Goal: Transaction & Acquisition: Purchase product/service

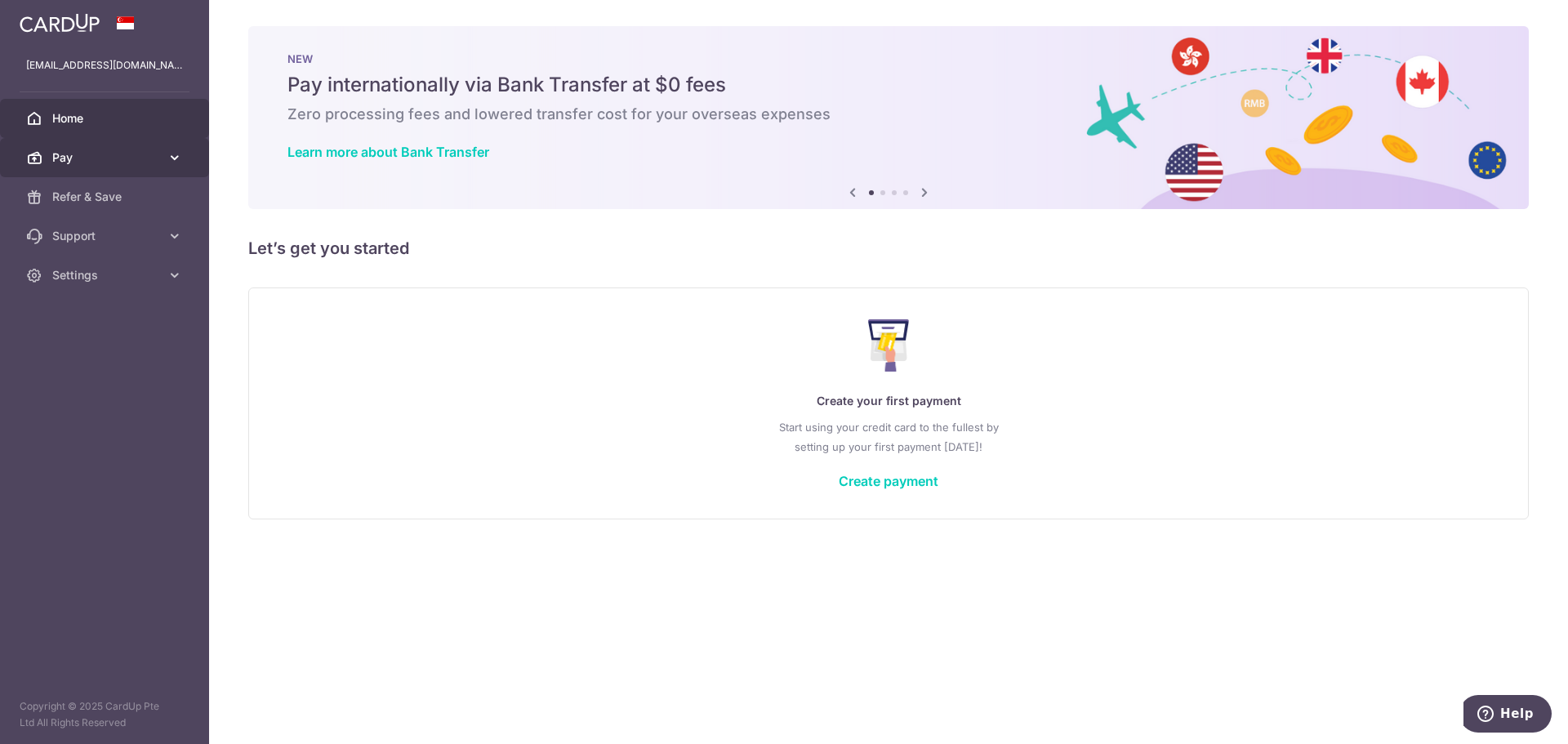
click at [171, 161] on icon at bounding box center [174, 157] width 17 height 17
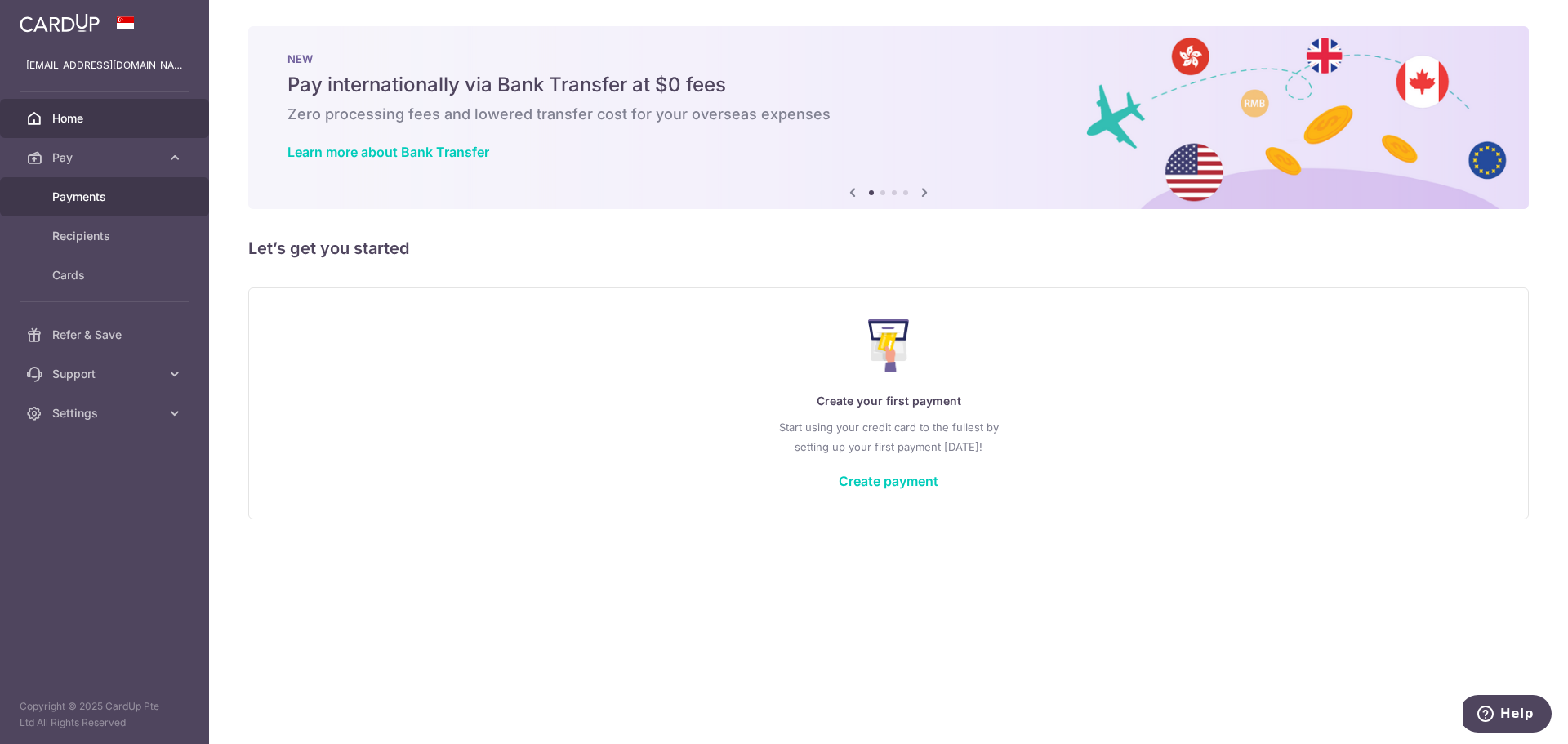
click at [128, 210] on link "Payments" at bounding box center [104, 197] width 209 height 39
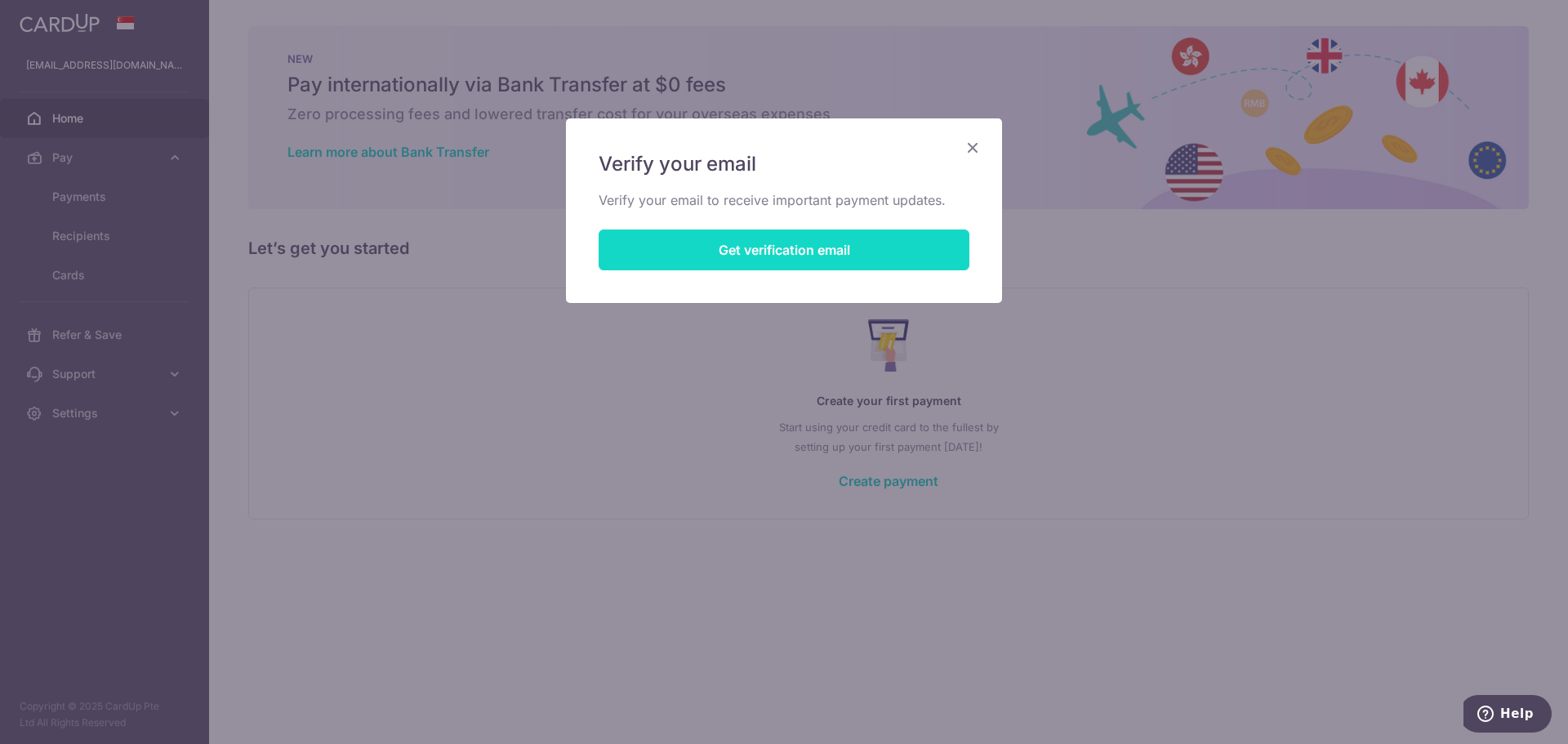
click at [788, 258] on button "Get verification email" at bounding box center [784, 250] width 371 height 41
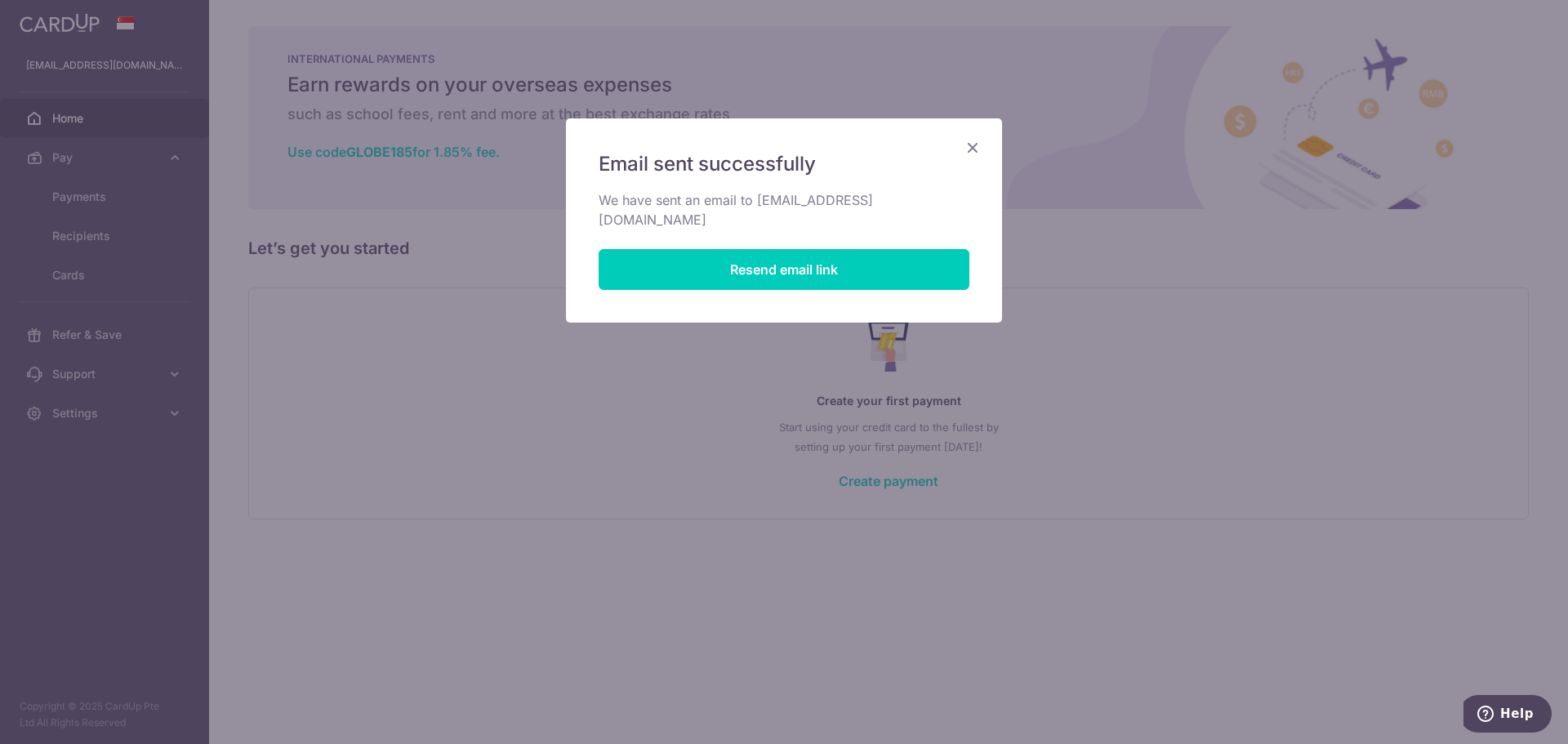
click at [979, 146] on icon "Close" at bounding box center [972, 147] width 20 height 21
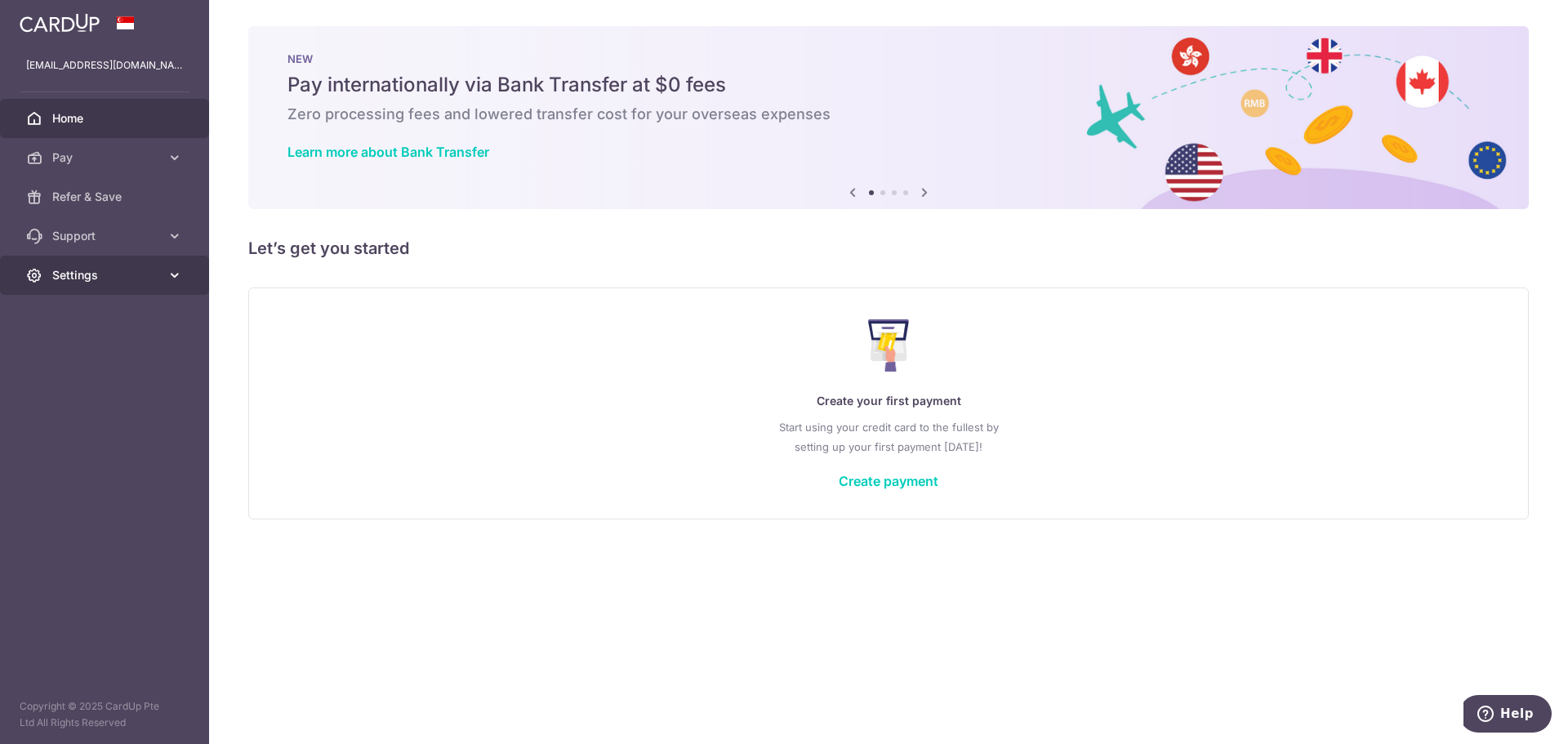
click at [127, 279] on span "Settings" at bounding box center [106, 275] width 108 height 17
click at [89, 348] on span "Logout" at bounding box center [106, 353] width 108 height 17
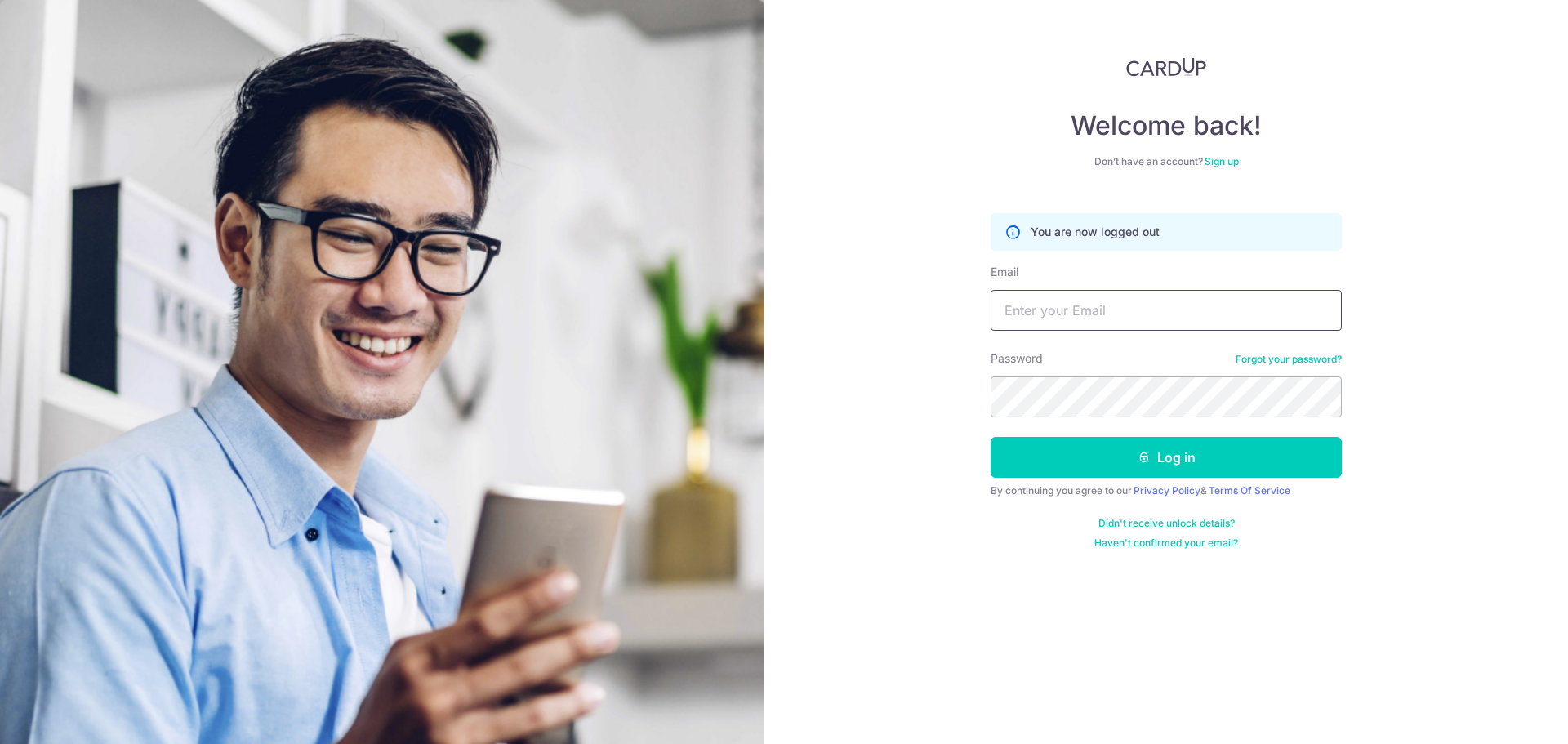
click at [1077, 316] on input "Email" at bounding box center [1166, 311] width 351 height 41
type input "limzhenshun@gmail.com"
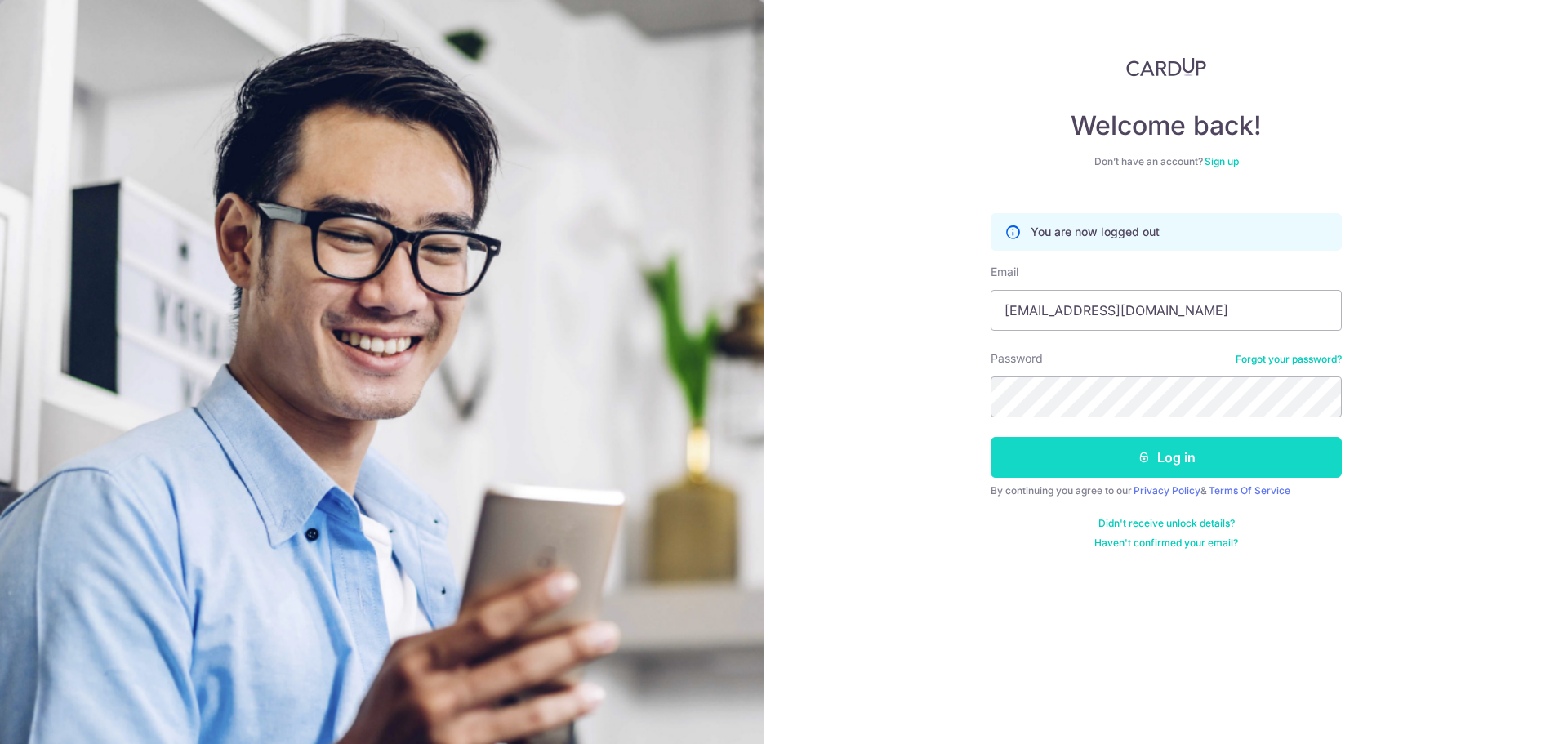
click at [1155, 474] on button "Log in" at bounding box center [1166, 457] width 351 height 41
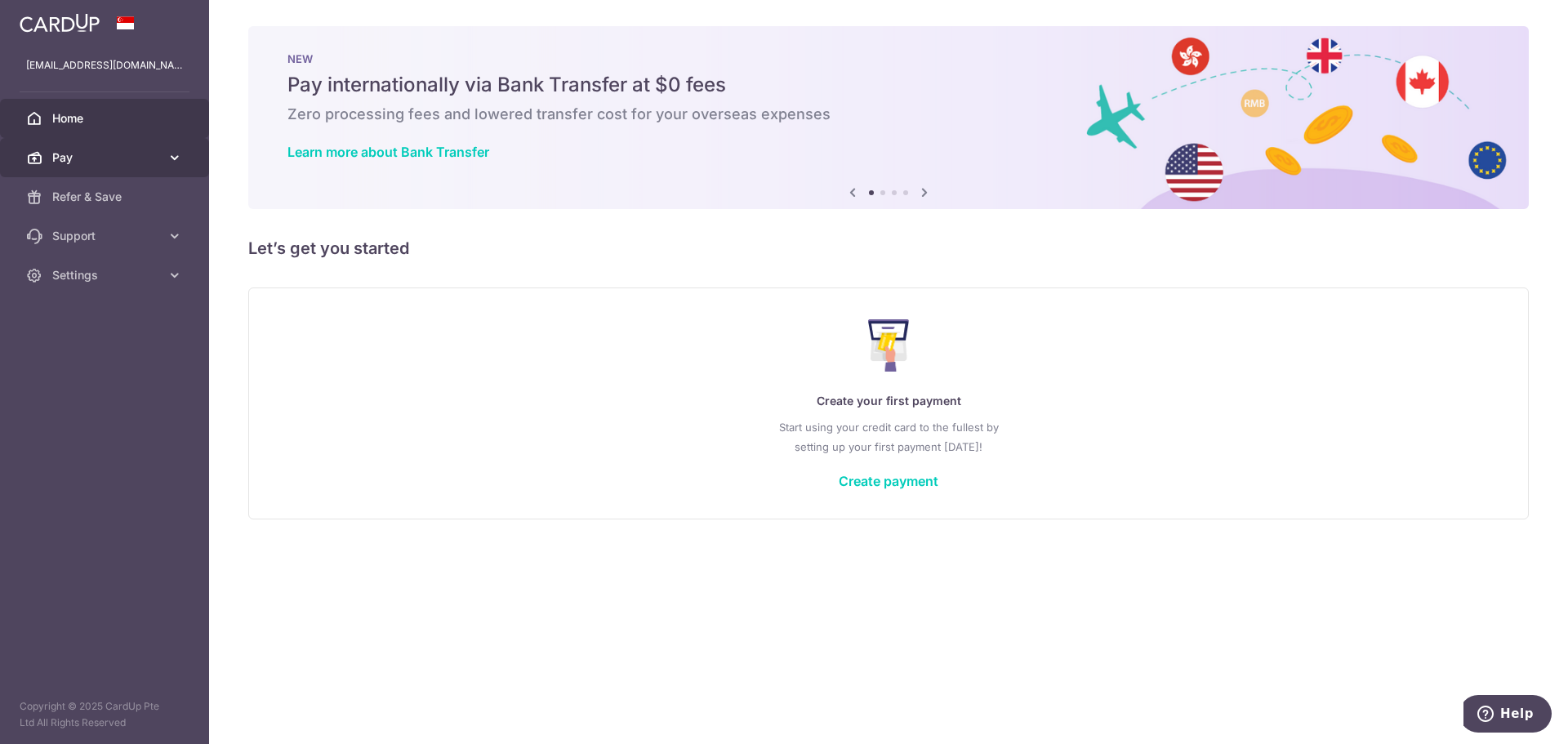
click at [162, 165] on link "Pay" at bounding box center [104, 157] width 209 height 39
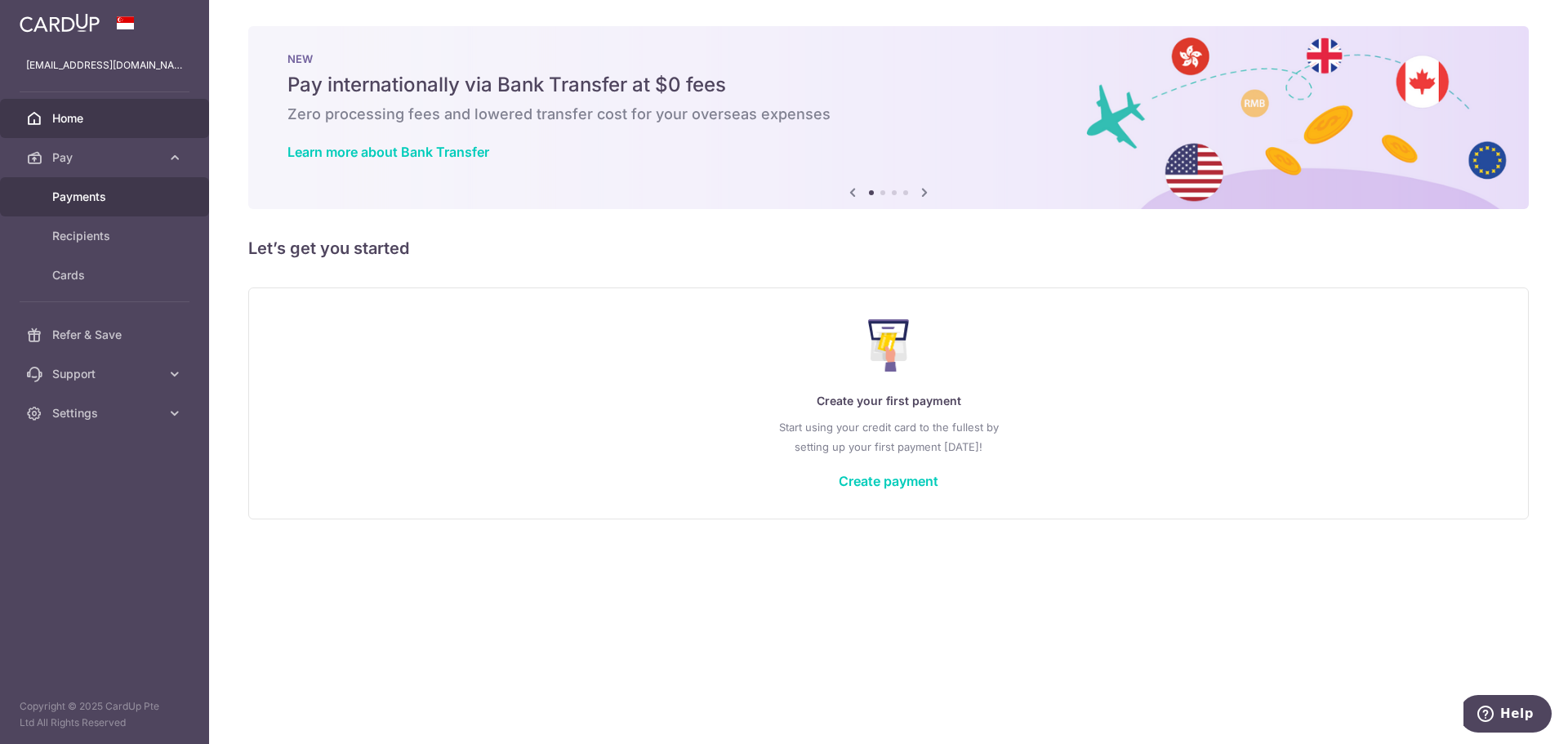
click at [152, 193] on span "Payments" at bounding box center [106, 197] width 108 height 17
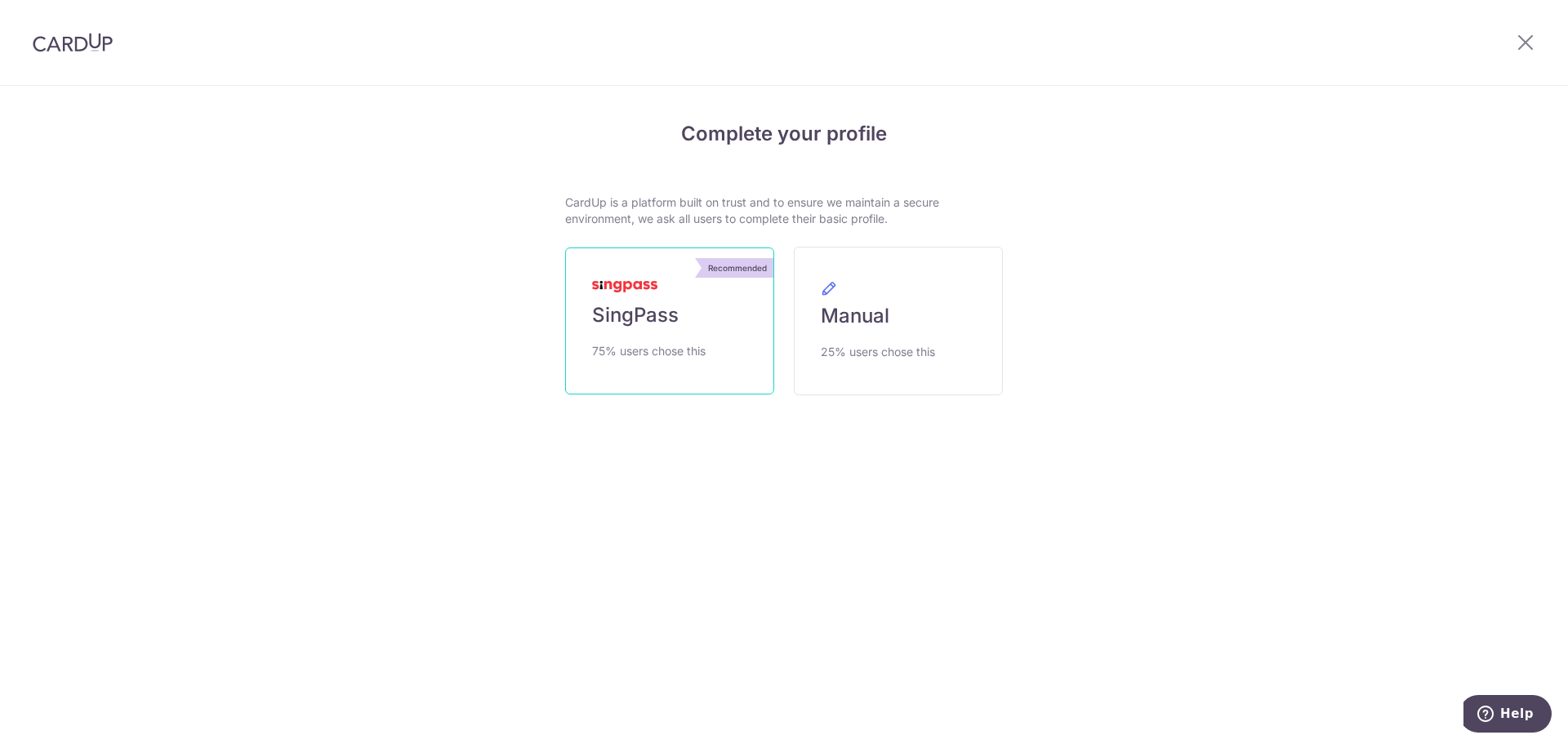
click at [699, 327] on link "Recommended SingPass 75% users chose this" at bounding box center [669, 321] width 209 height 147
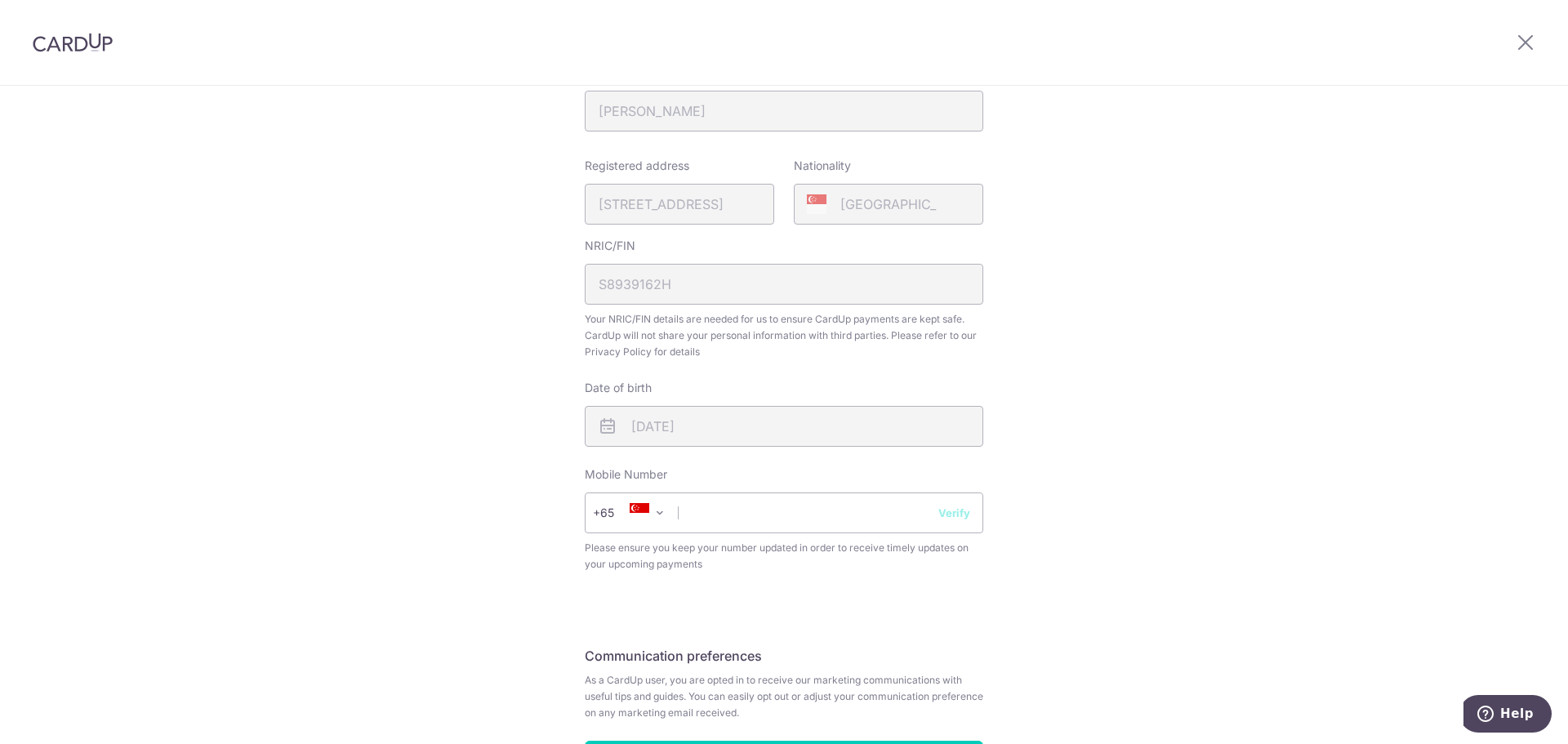
scroll to position [465, 0]
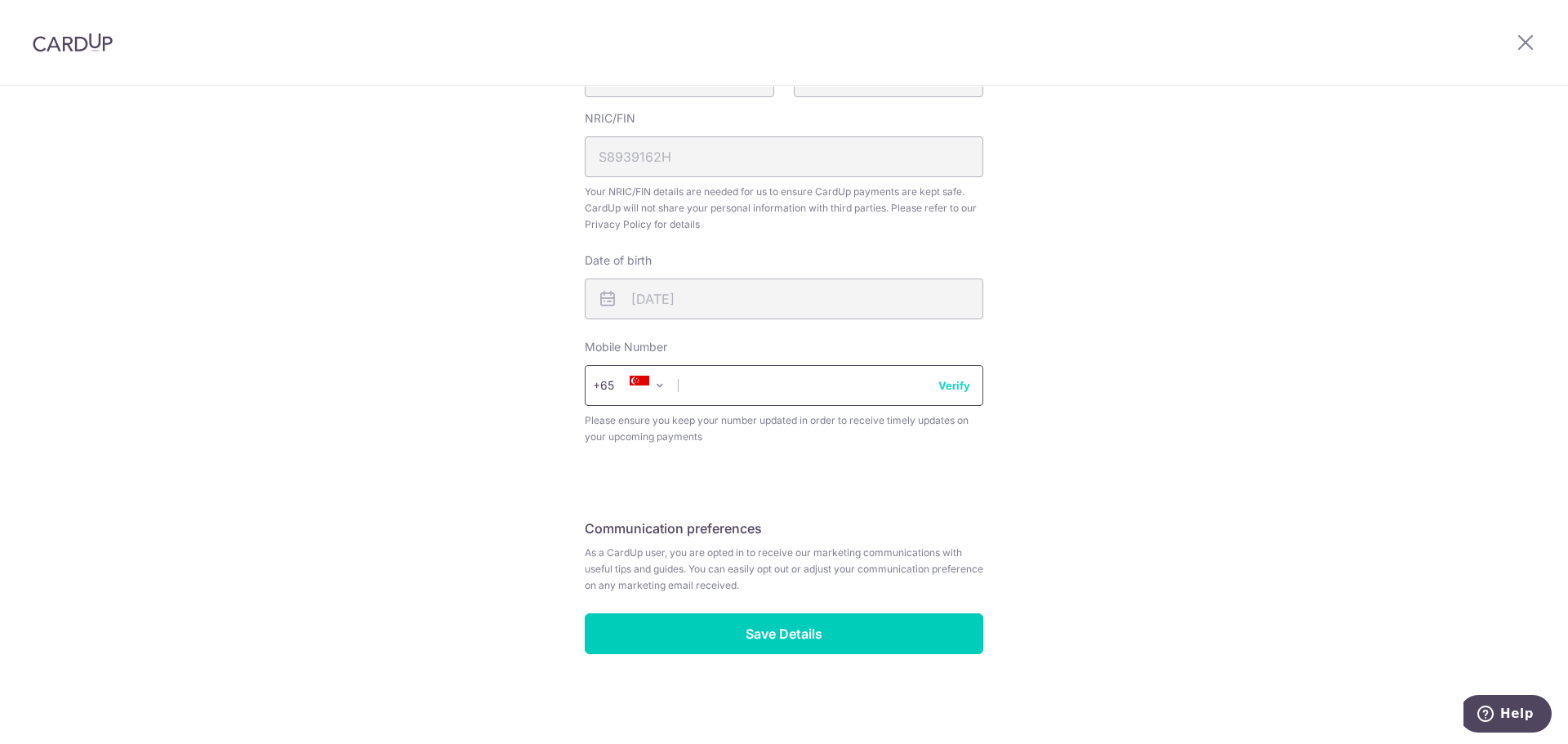
click at [742, 384] on input "text" at bounding box center [784, 385] width 398 height 41
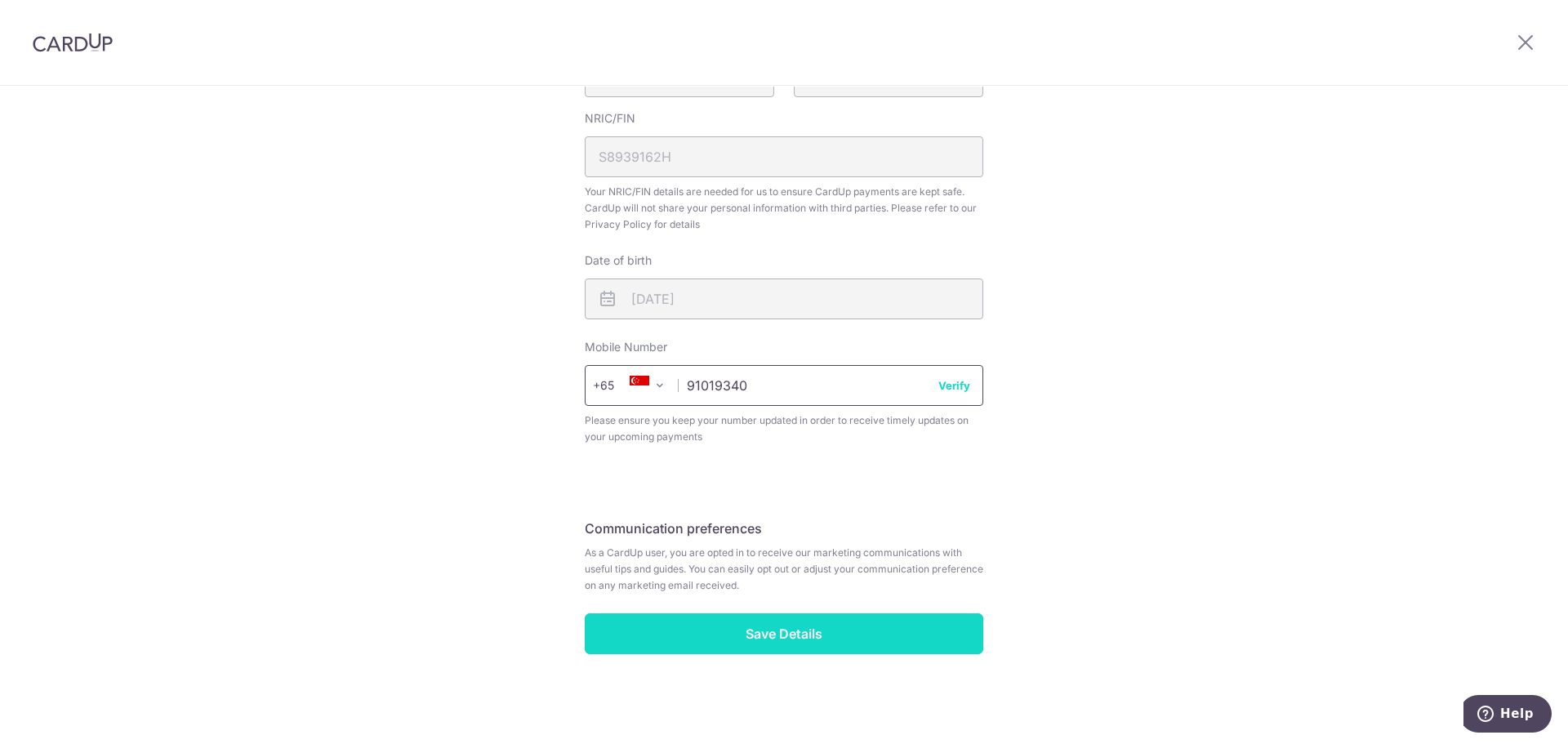
type input "91019340"
click at [816, 620] on input "Save Details" at bounding box center [784, 634] width 398 height 41
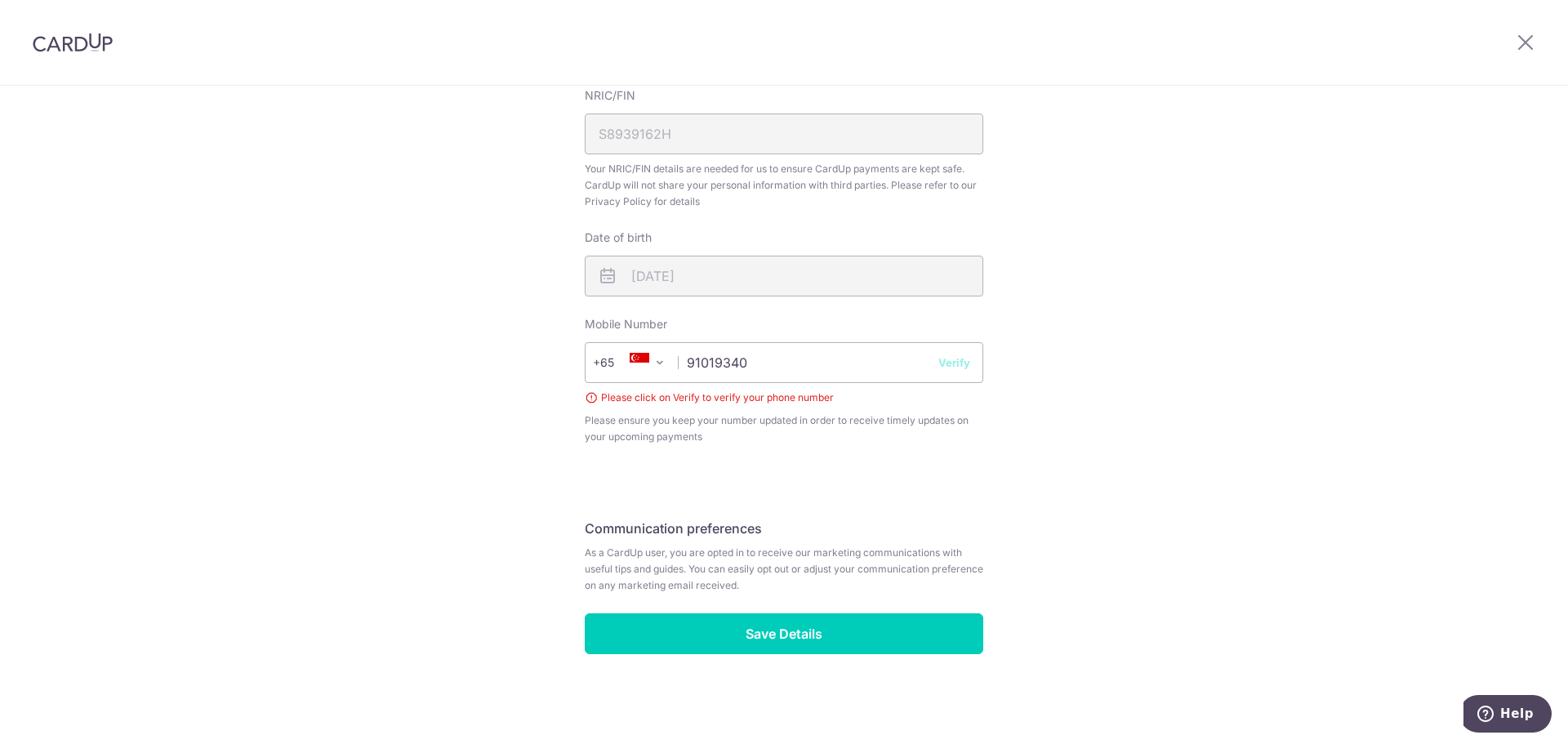
click at [955, 368] on button "Verify" at bounding box center [954, 363] width 31 height 17
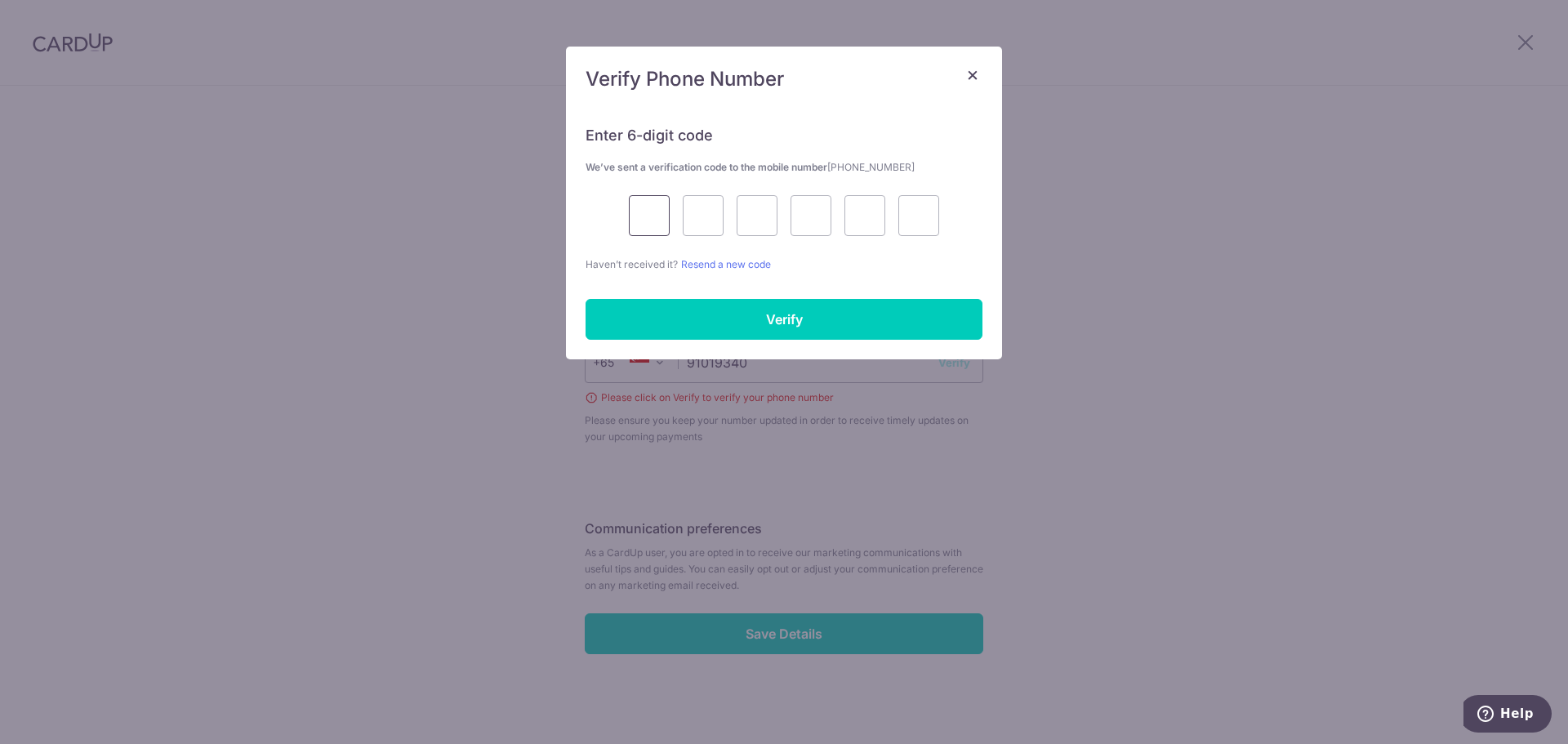
click at [657, 222] on input "text" at bounding box center [650, 216] width 41 height 41
type input "9"
type input "1"
type input "9"
type input "5"
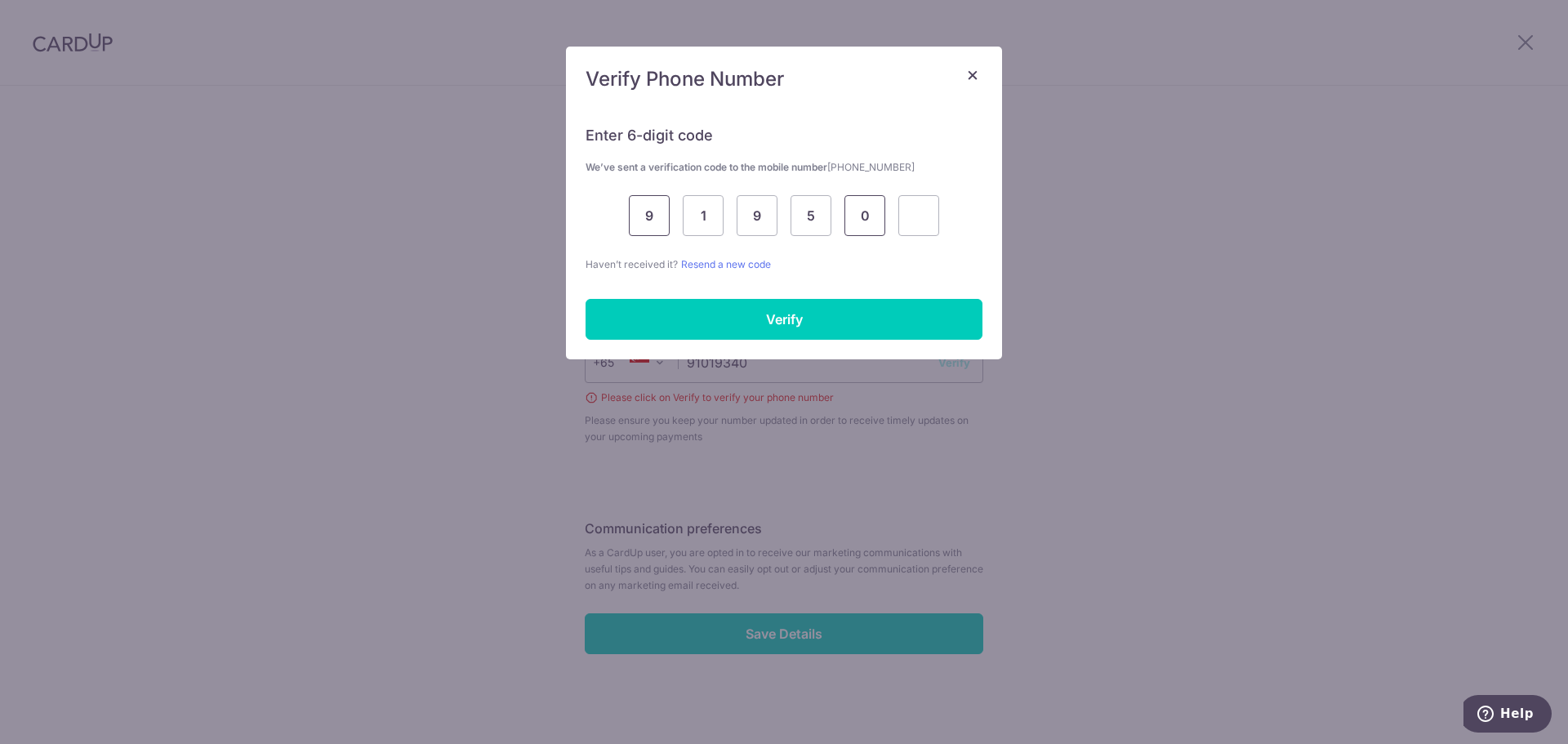
type input "0"
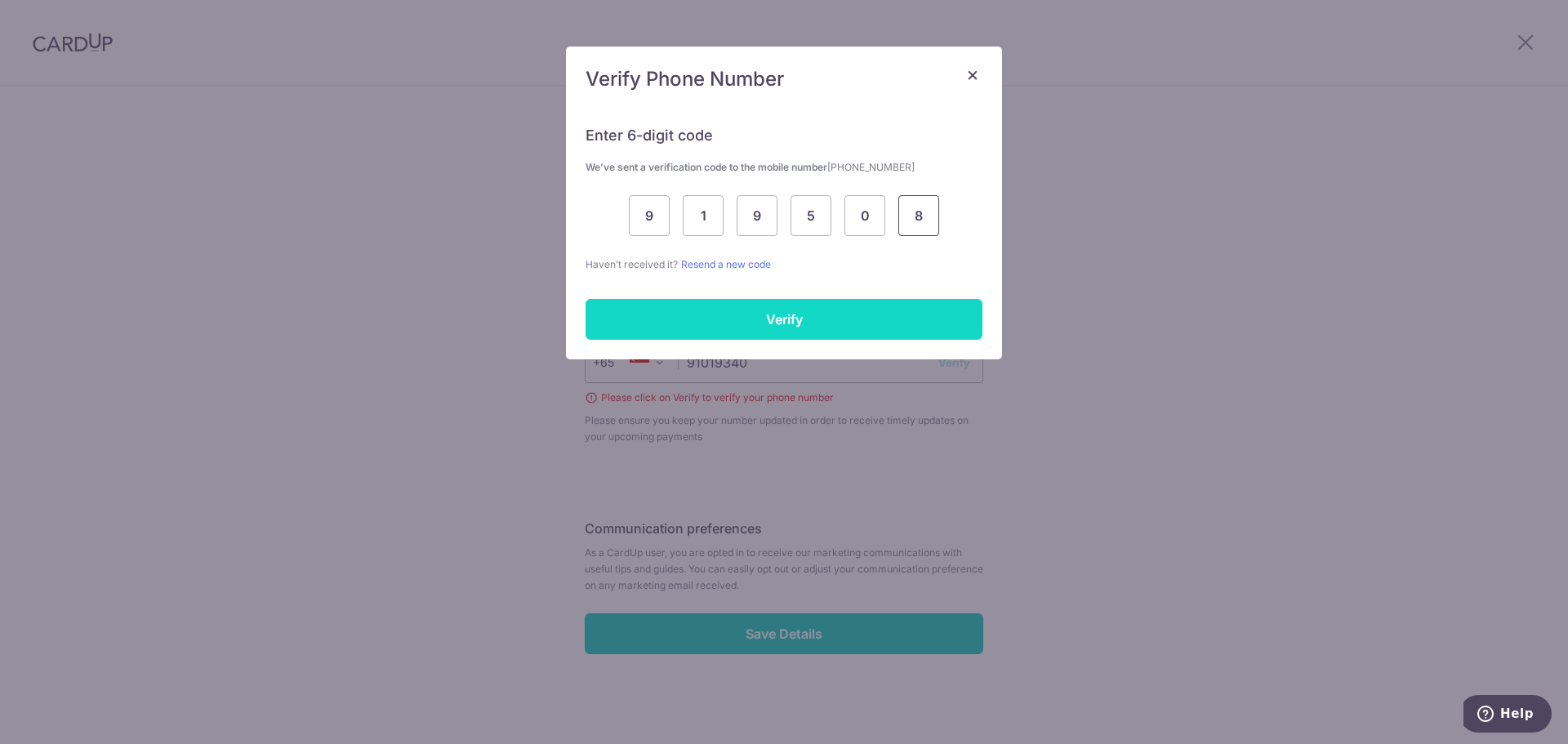
type input "8"
click at [726, 317] on input "Verify" at bounding box center [784, 319] width 397 height 41
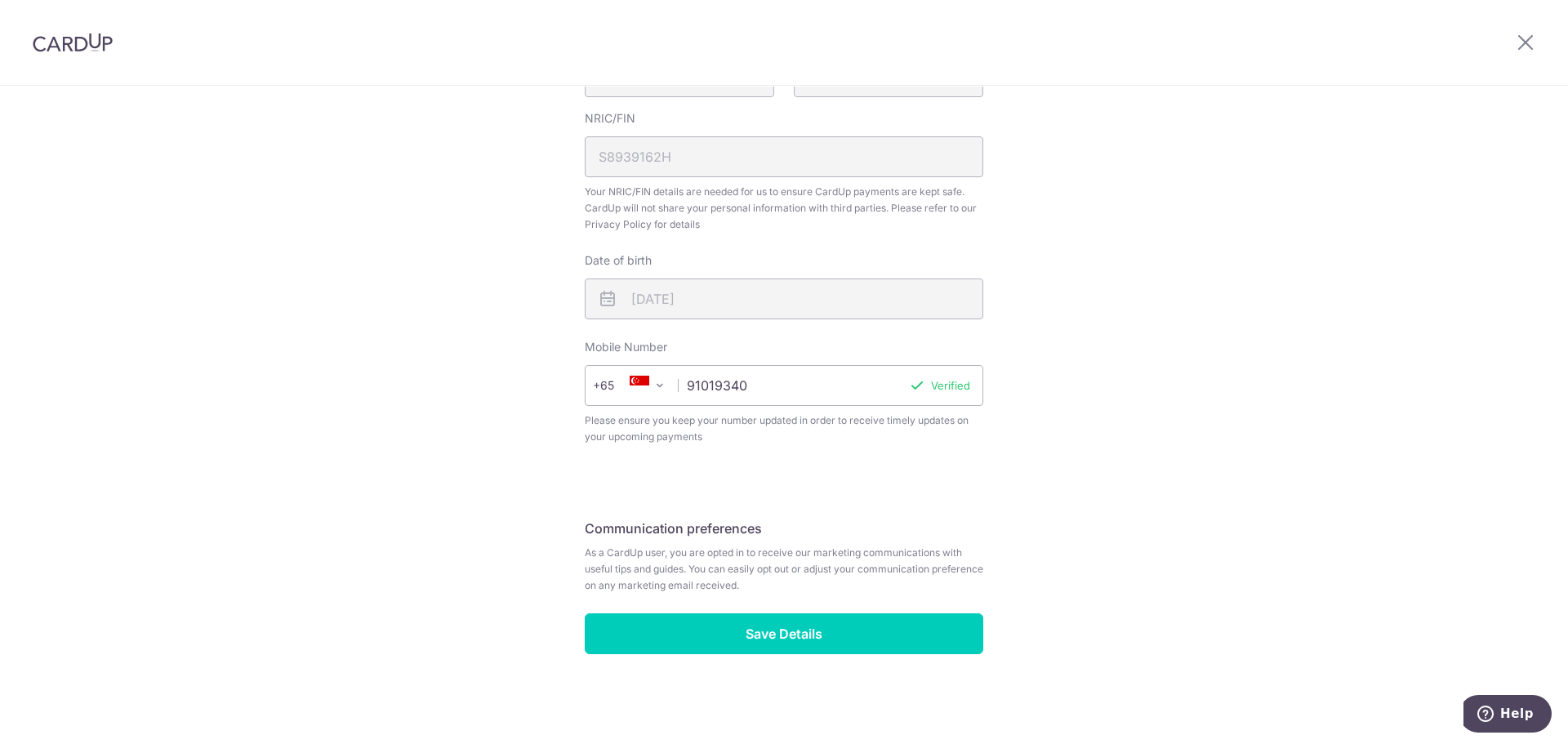
scroll to position [465, 0]
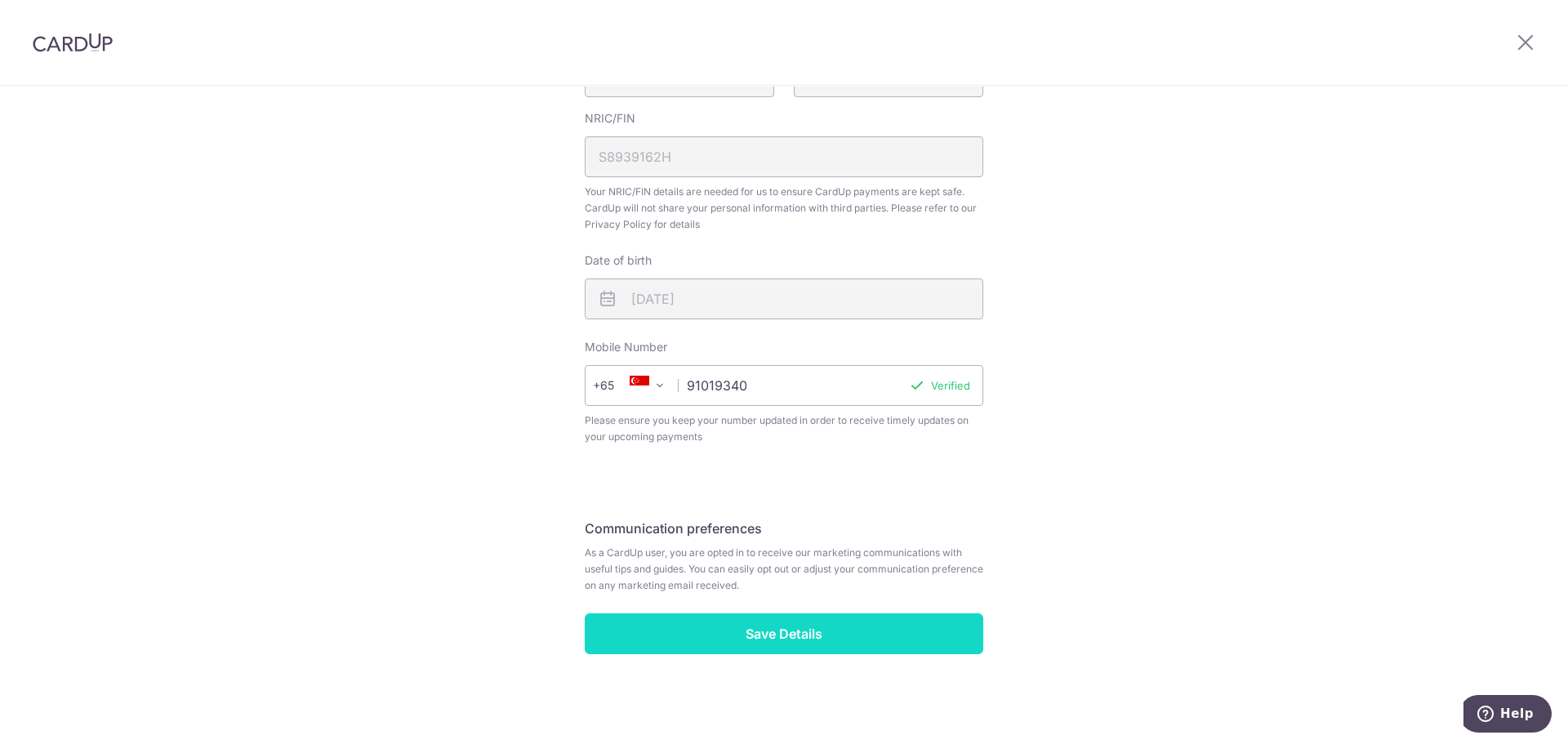
click at [833, 645] on input "Save Details" at bounding box center [784, 634] width 398 height 41
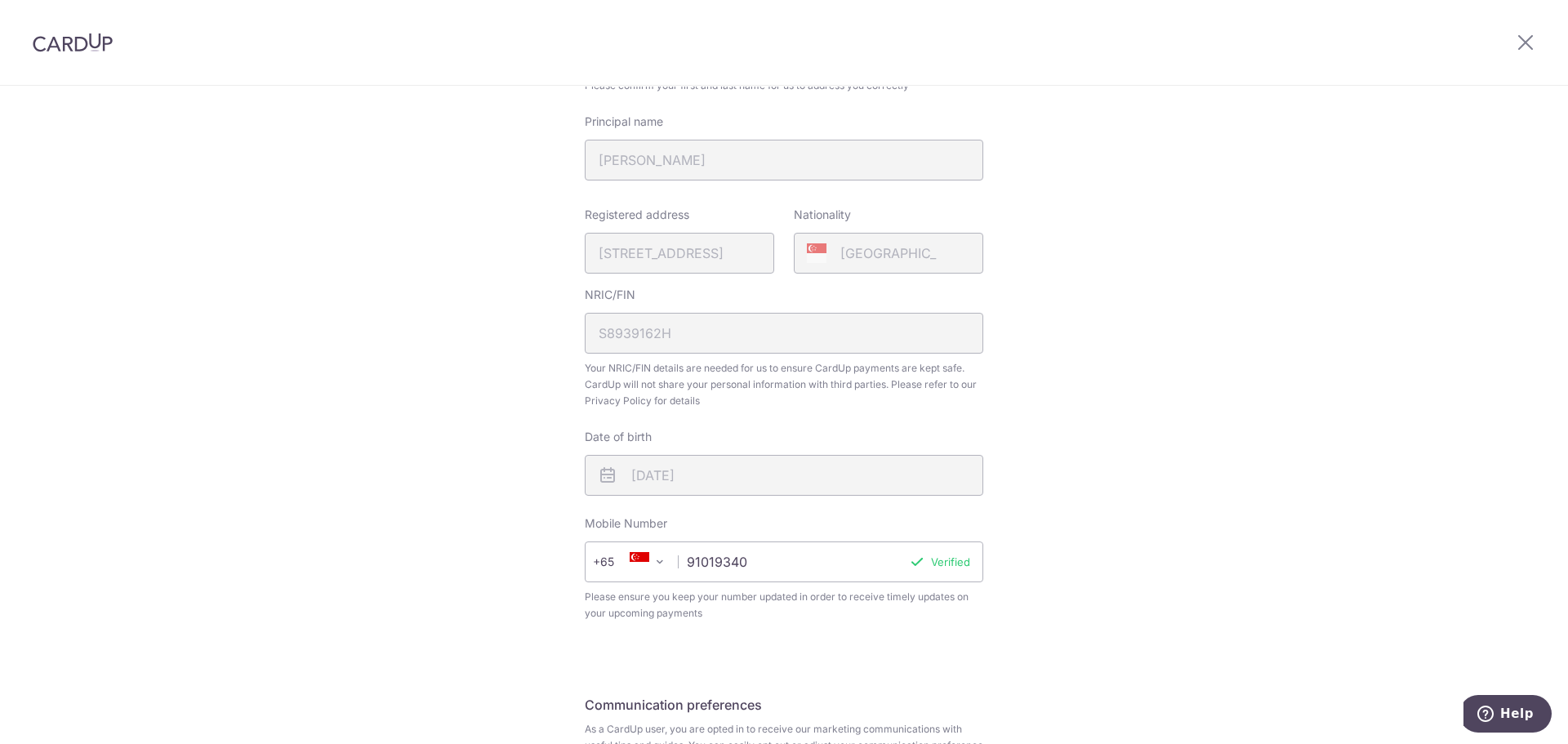
scroll to position [220, 0]
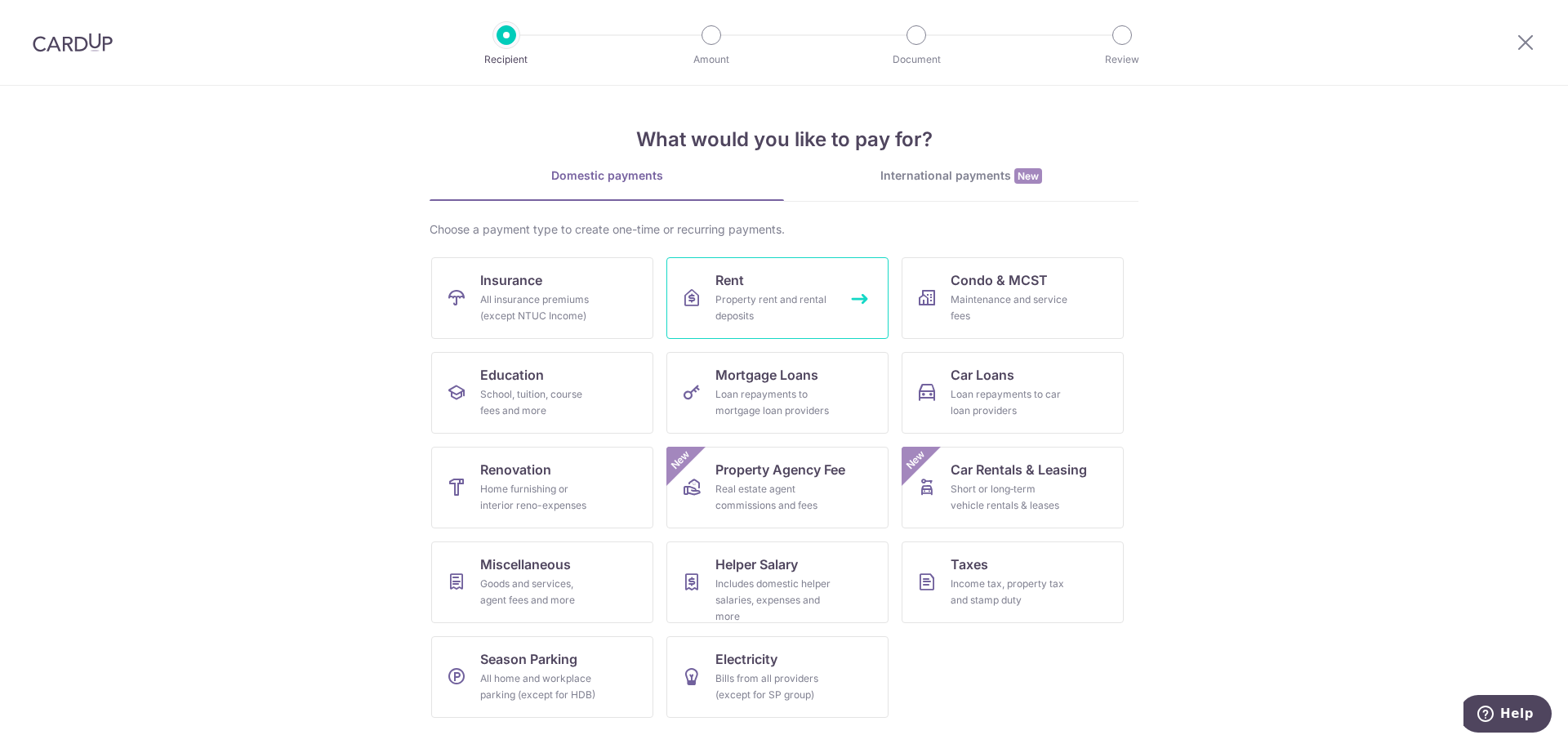
click at [760, 305] on div "Property rent and rental deposits" at bounding box center [775, 308] width 118 height 32
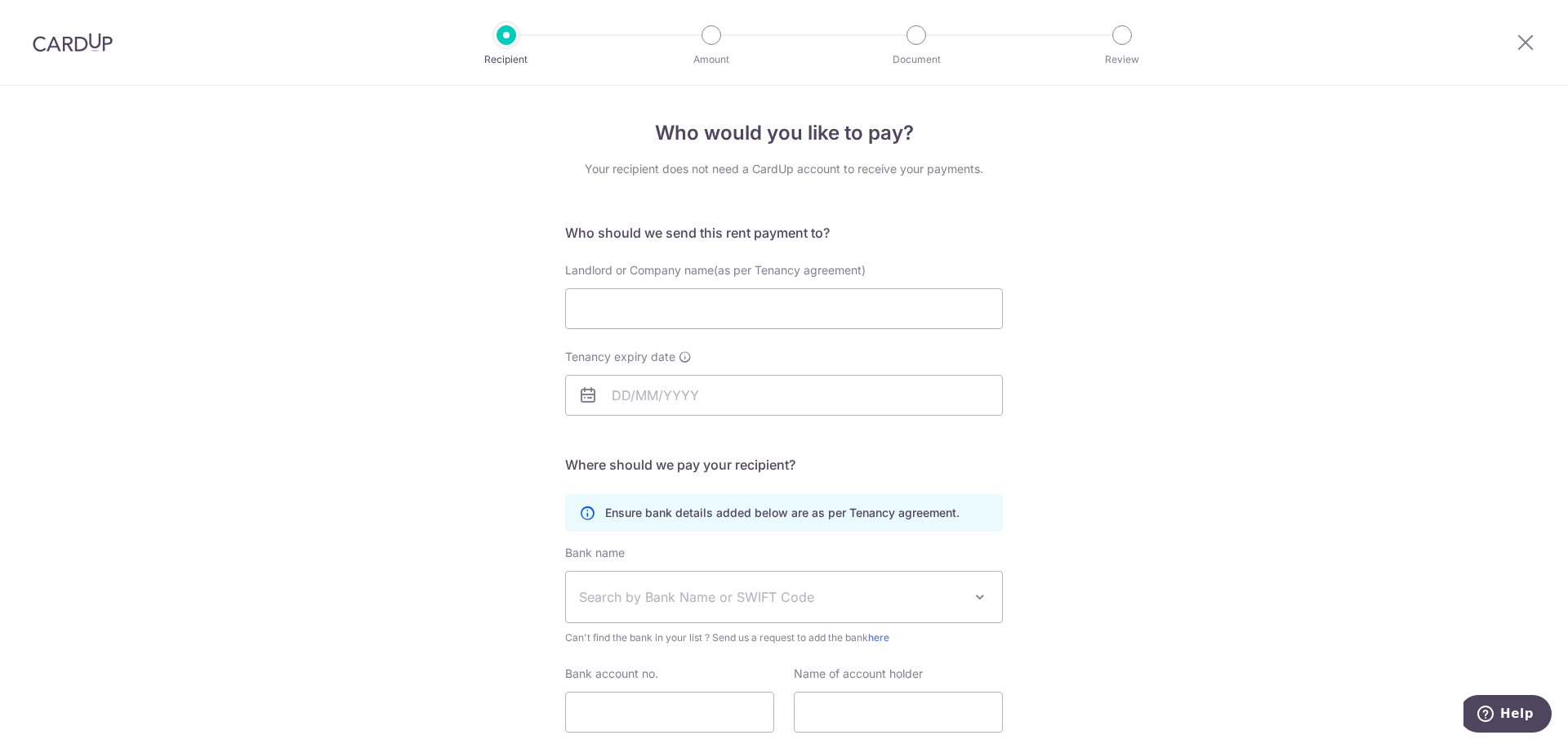
click at [70, 41] on img at bounding box center [72, 42] width 80 height 20
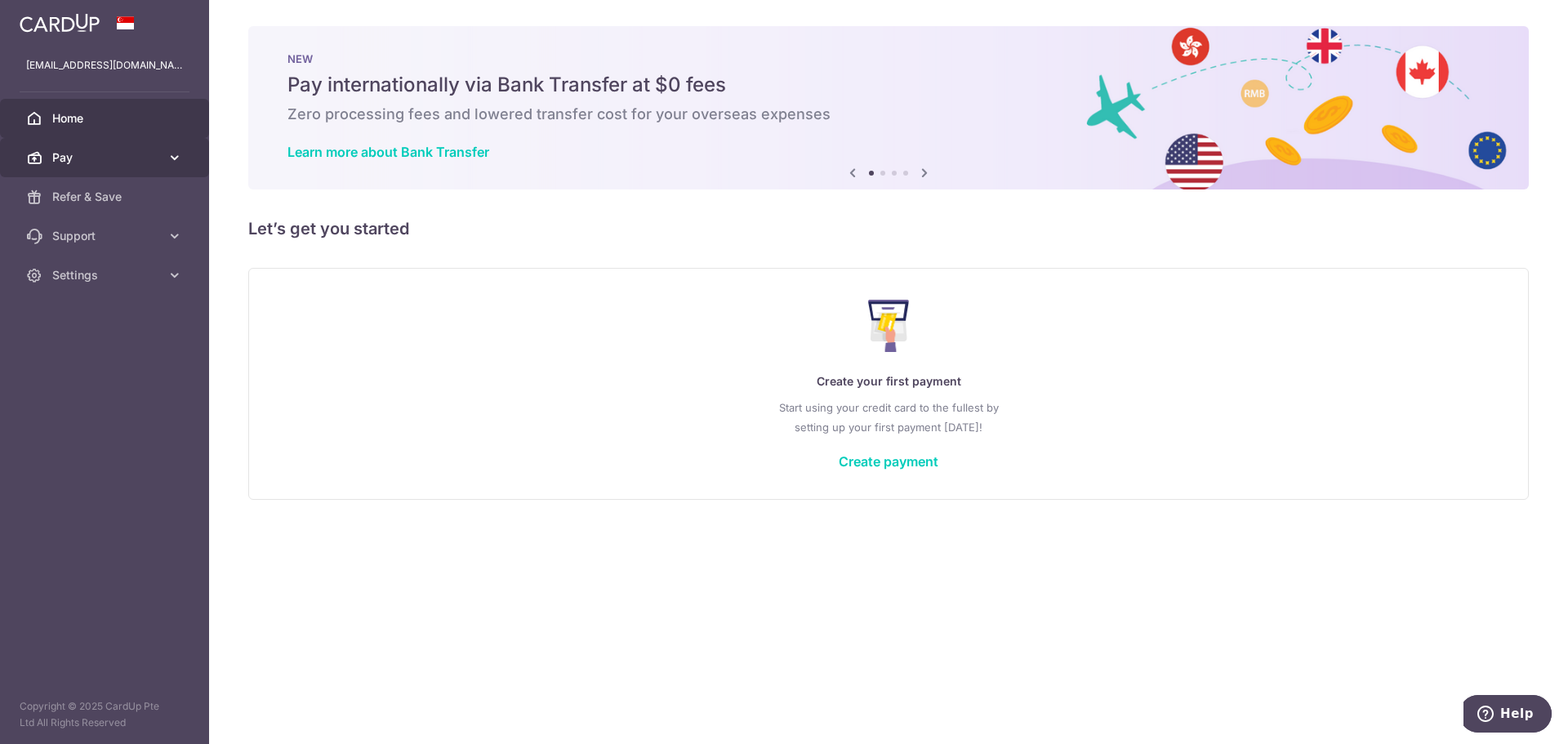
click at [132, 151] on span "Pay" at bounding box center [106, 157] width 108 height 17
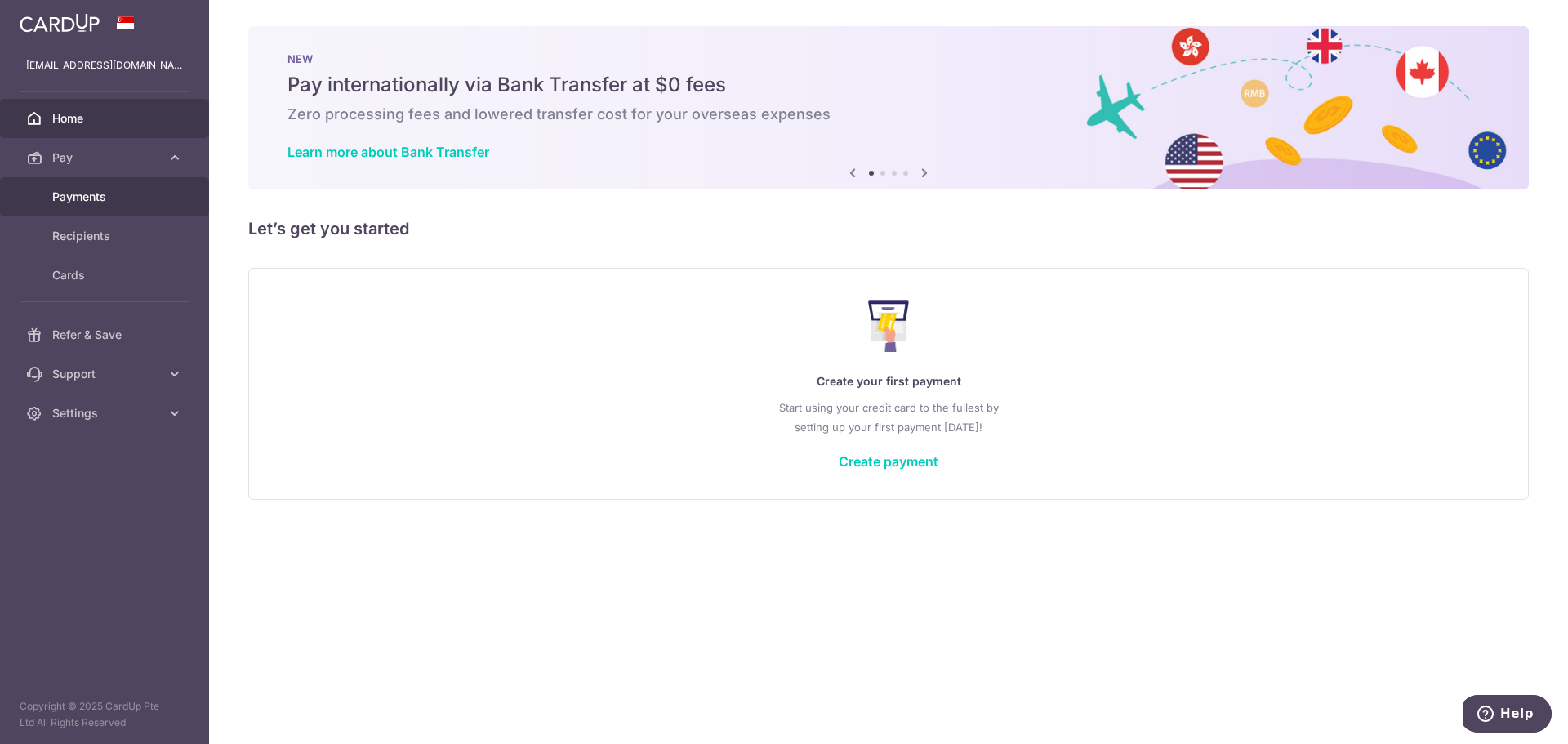
click at [126, 200] on span "Payments" at bounding box center [106, 197] width 108 height 17
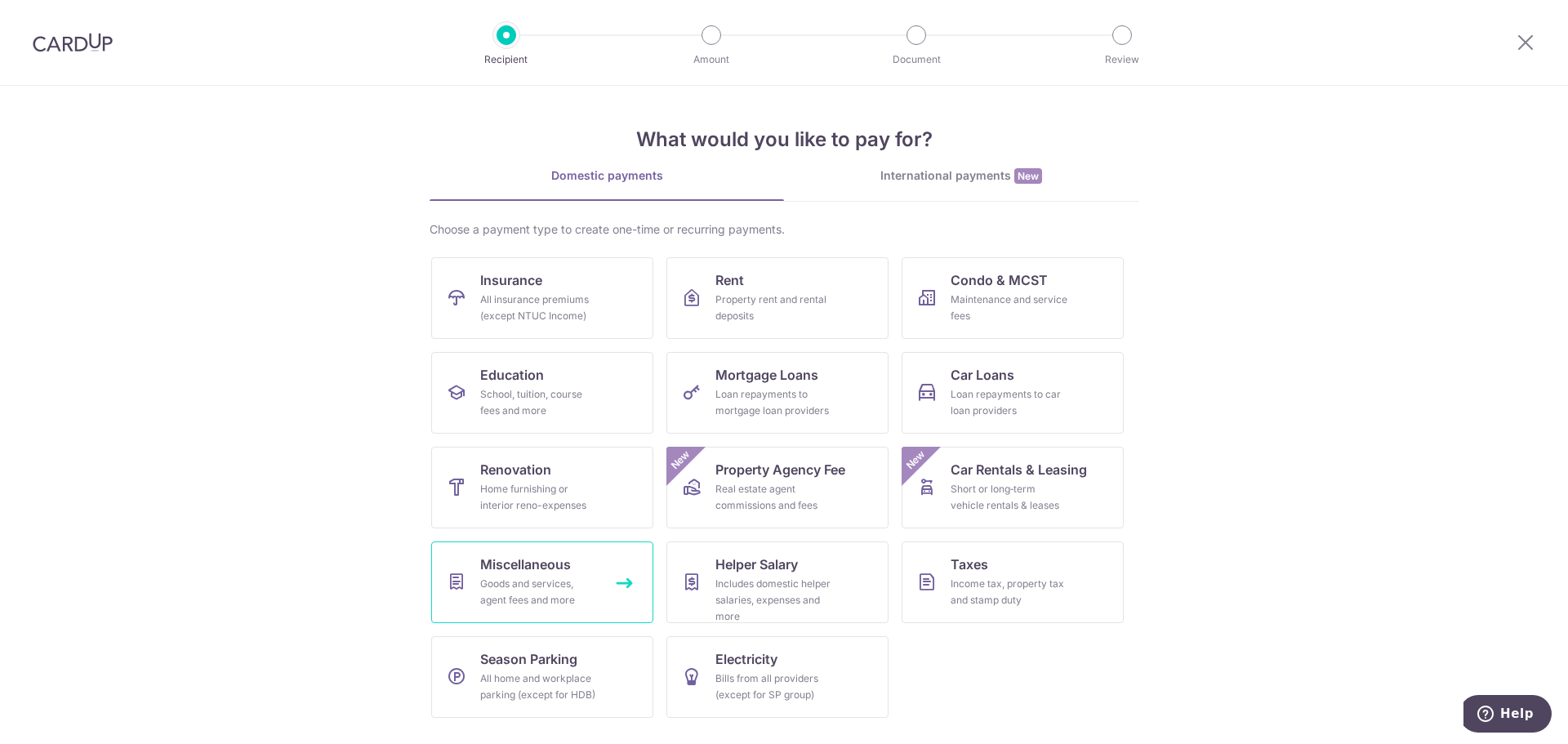
click at [519, 586] on div "Goods and services, agent fees and more" at bounding box center [539, 592] width 118 height 32
click at [520, 321] on div "All insurance premiums (except NTUC Income)" at bounding box center [539, 308] width 118 height 32
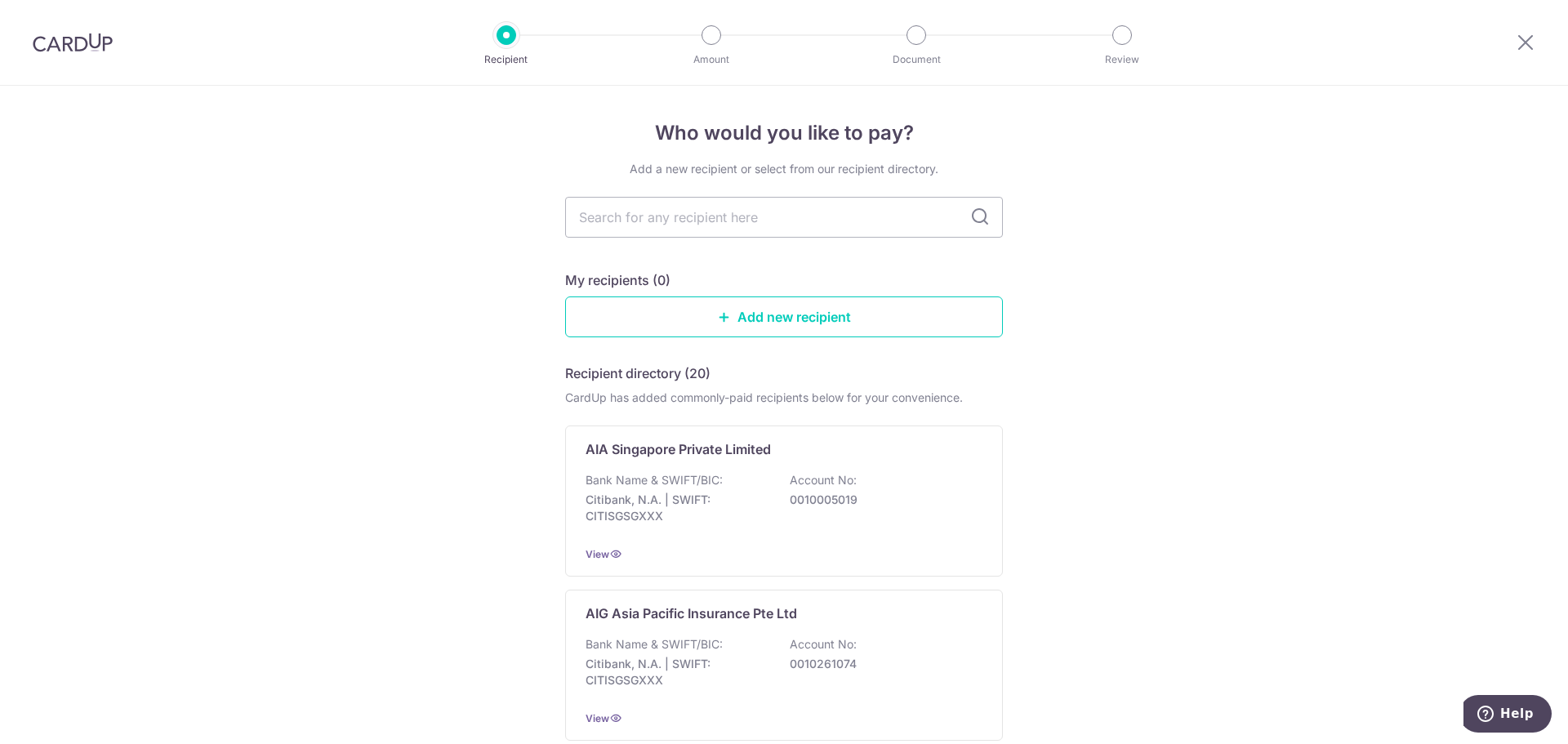
click at [96, 39] on img at bounding box center [72, 42] width 80 height 20
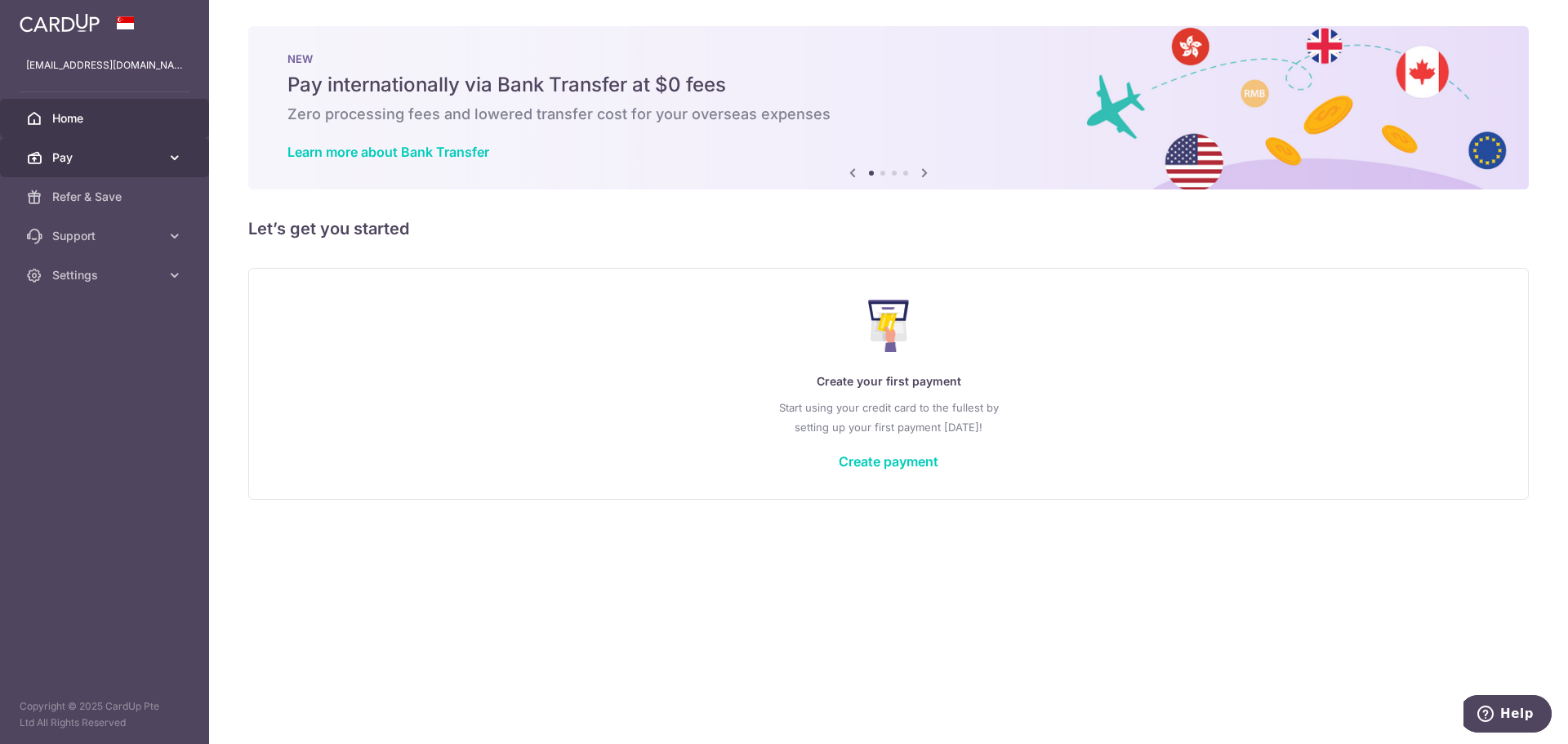
click at [167, 153] on icon at bounding box center [174, 157] width 17 height 17
click at [153, 258] on link "Settings" at bounding box center [104, 275] width 209 height 39
click at [145, 359] on span "Logout" at bounding box center [106, 353] width 108 height 17
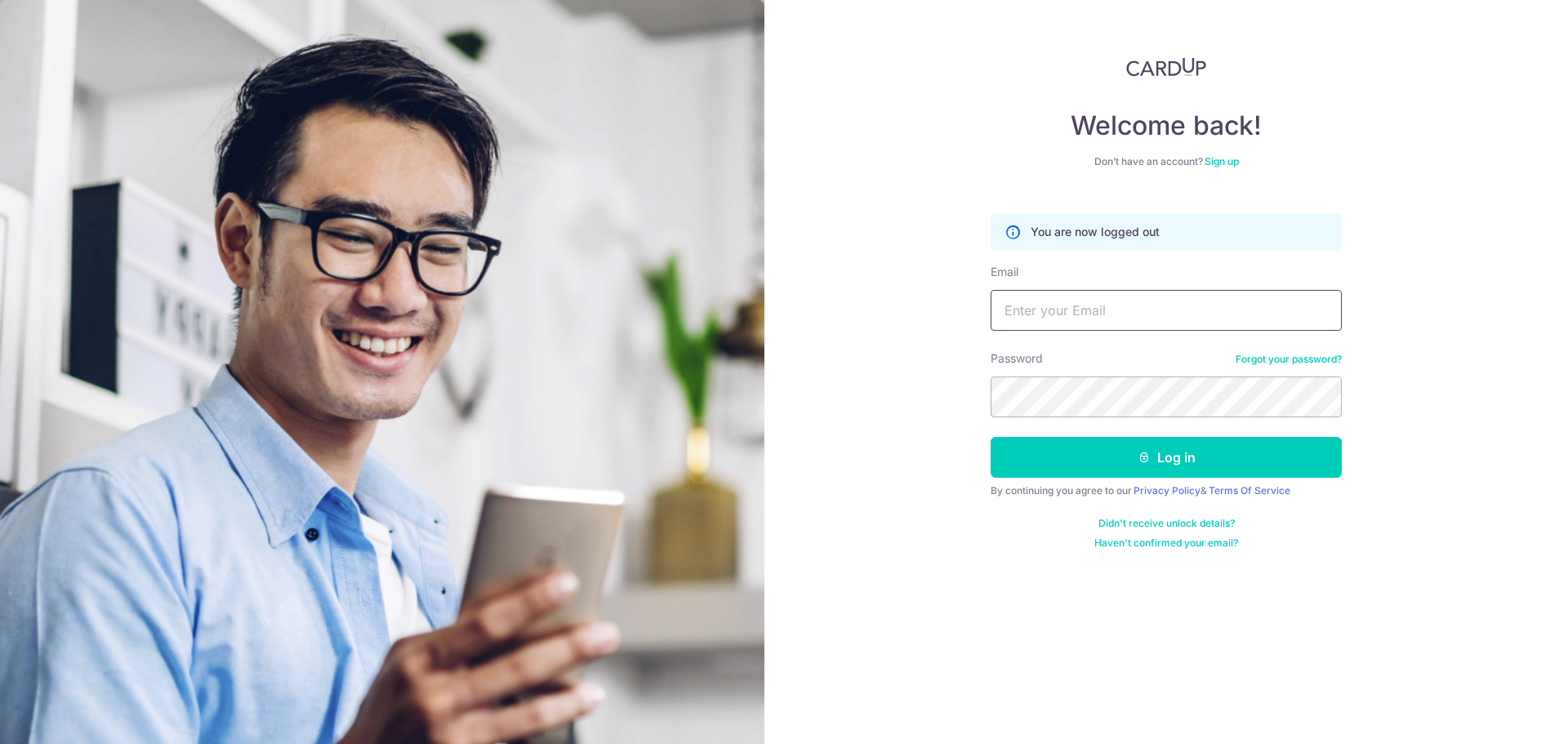
type input "[EMAIL_ADDRESS][DOMAIN_NAME]"
click at [1170, 479] on form "You are now logged out Email [EMAIL_ADDRESS][DOMAIN_NAME] Password Forgot your …" at bounding box center [1166, 374] width 351 height 349
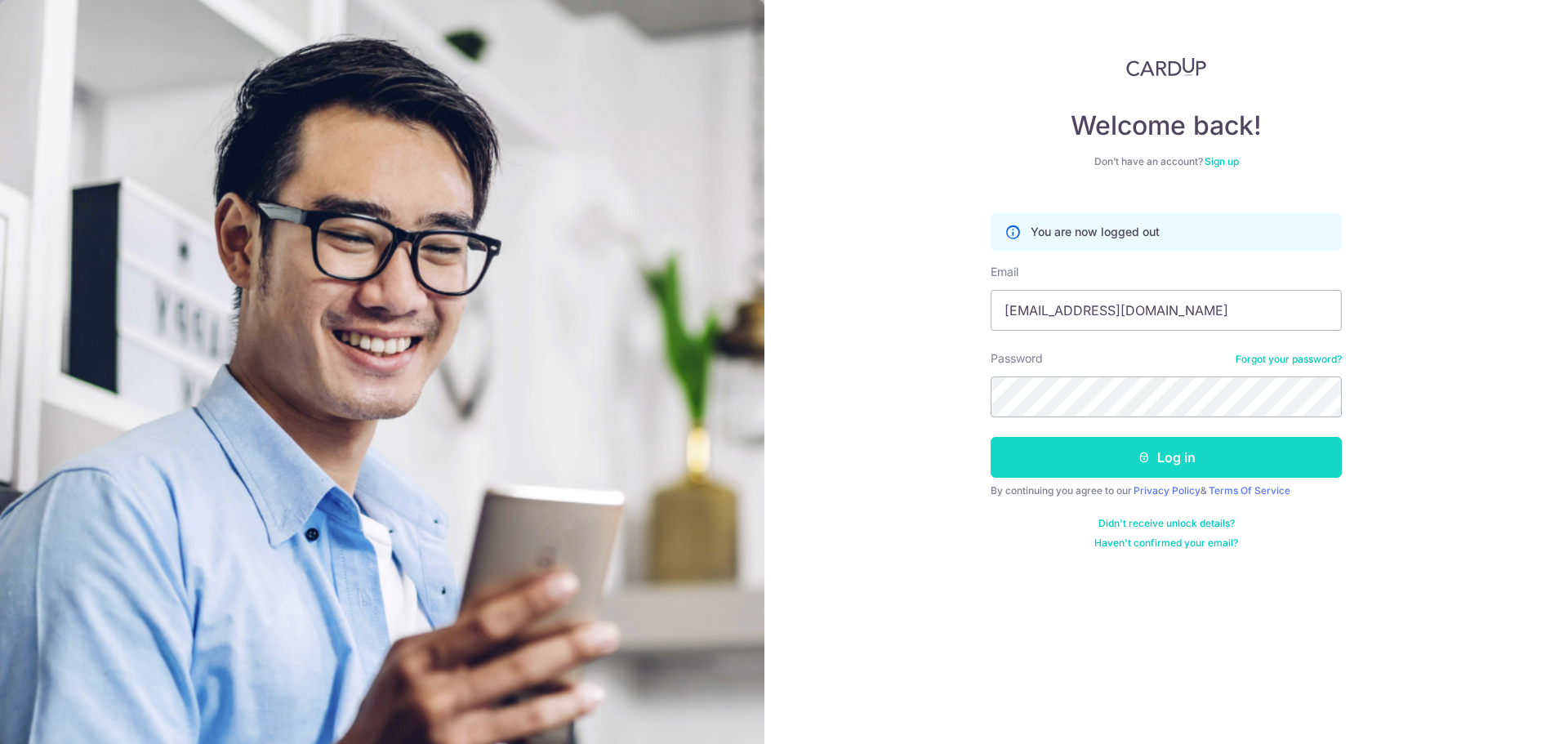
click at [1169, 471] on button "Log in" at bounding box center [1166, 457] width 351 height 41
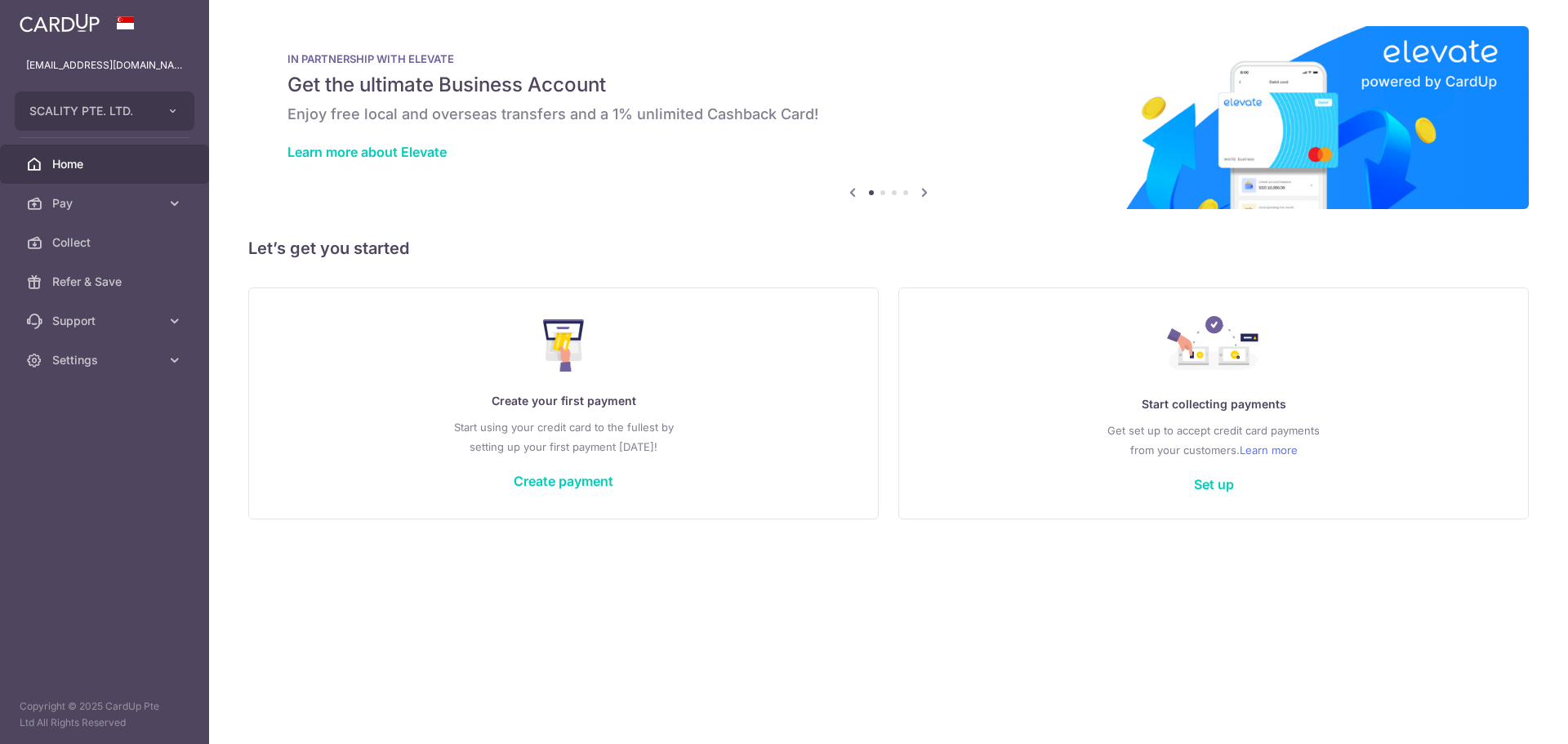
click at [136, 204] on span "Pay" at bounding box center [106, 203] width 108 height 17
